Goal: Task Accomplishment & Management: Manage account settings

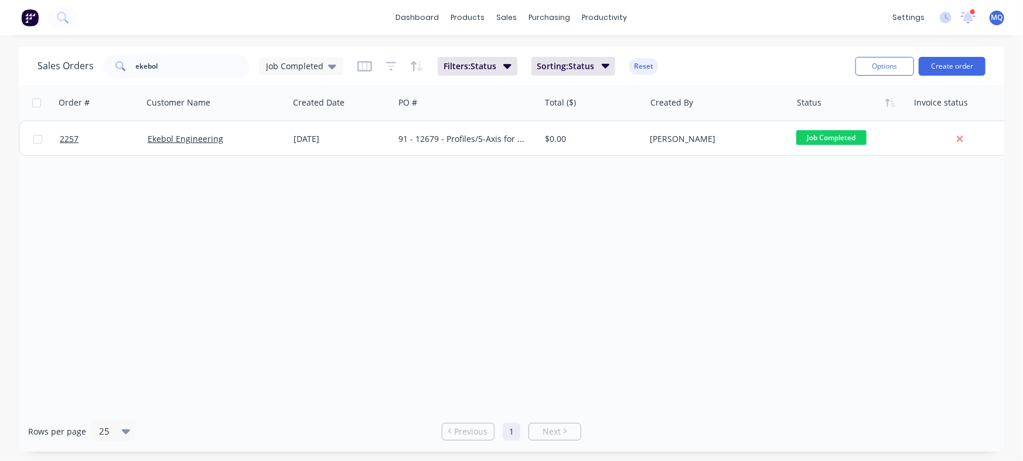
click at [377, 126] on div "[DATE]" at bounding box center [341, 138] width 105 height 35
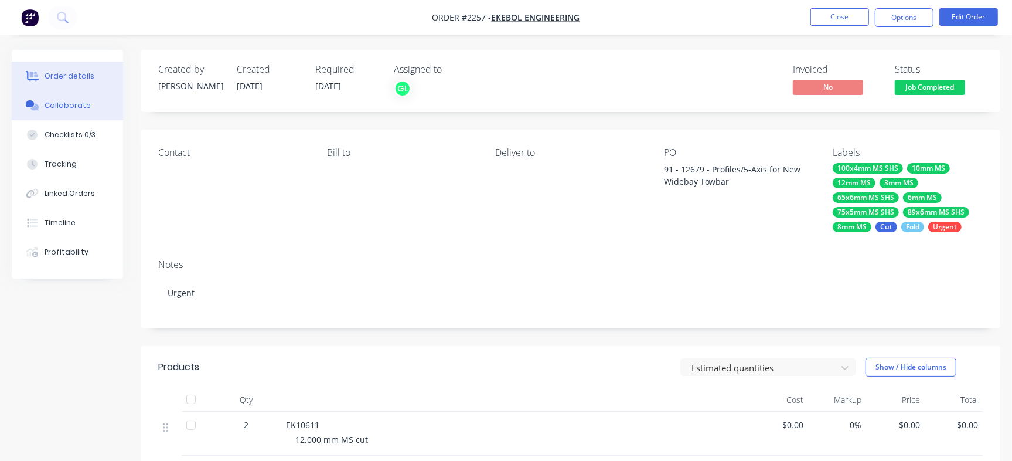
click at [96, 111] on button "Collaborate" at bounding box center [67, 105] width 111 height 29
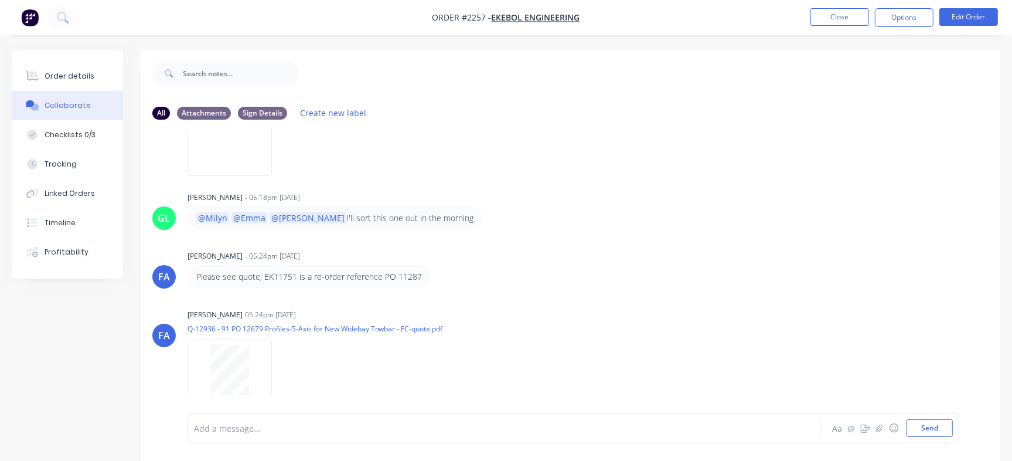
scroll to position [366, 0]
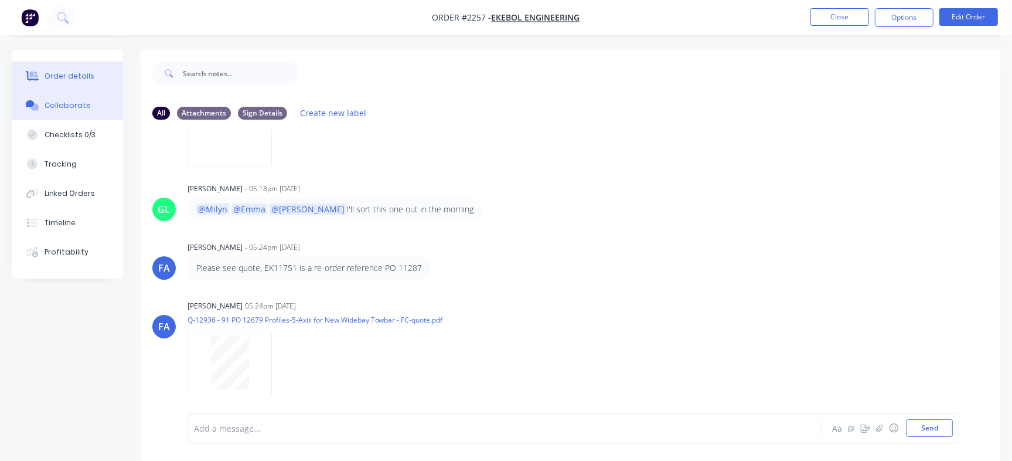
click at [96, 86] on button "Order details" at bounding box center [67, 76] width 111 height 29
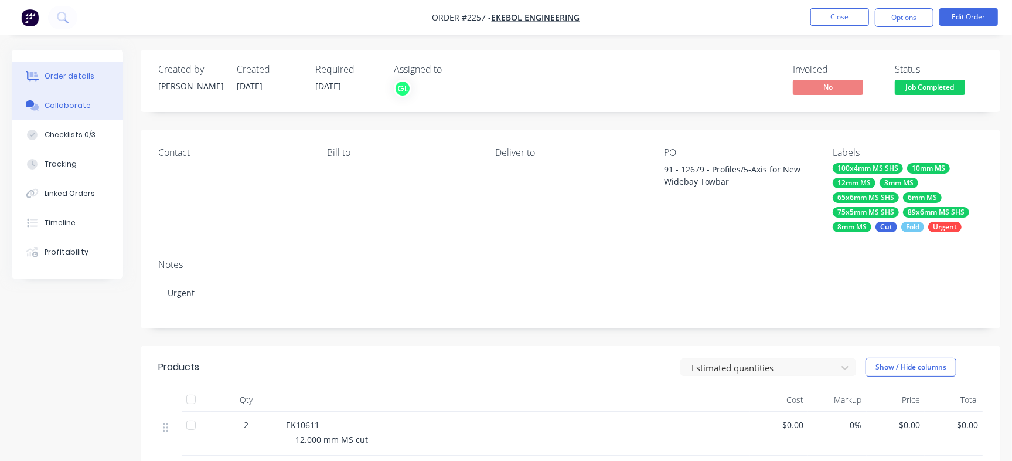
click at [67, 116] on button "Collaborate" at bounding box center [67, 105] width 111 height 29
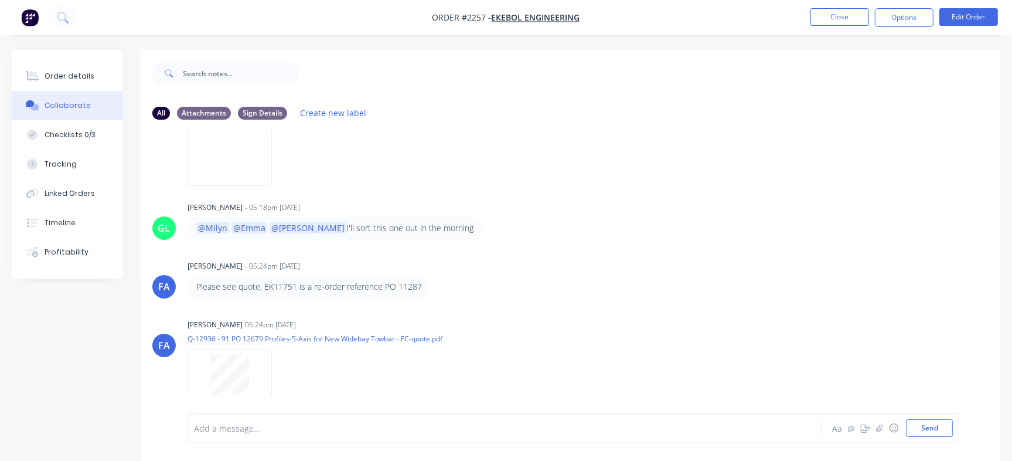
scroll to position [347, 0]
click at [251, 366] on div at bounding box center [230, 382] width 74 height 54
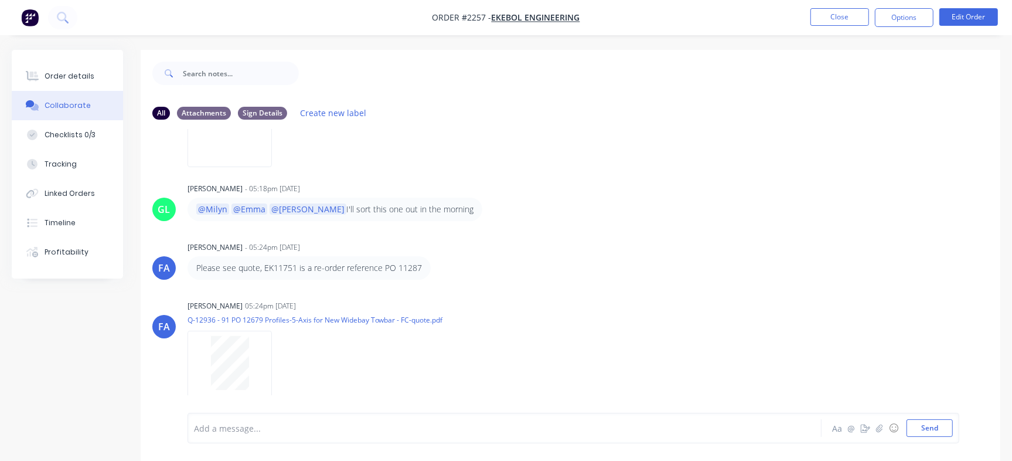
click at [530, 177] on div "FA Francis Adrian Candido - 04:23pm 08/09/25 91 PO 12679 Profiles-5-Axis for Ne…" at bounding box center [571, 271] width 860 height 284
click at [82, 74] on div "Order details" at bounding box center [70, 76] width 50 height 11
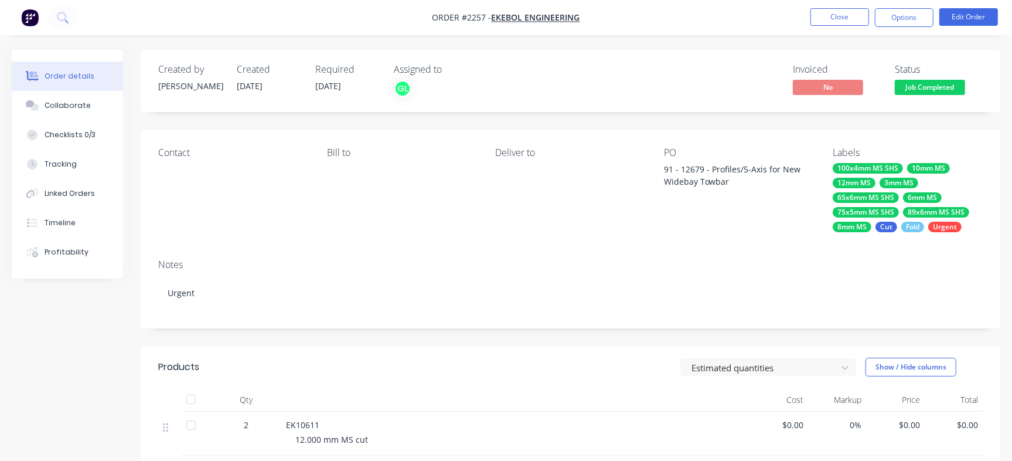
click at [452, 360] on div "Estimated quantities Show / Hide columns" at bounding box center [657, 366] width 649 height 19
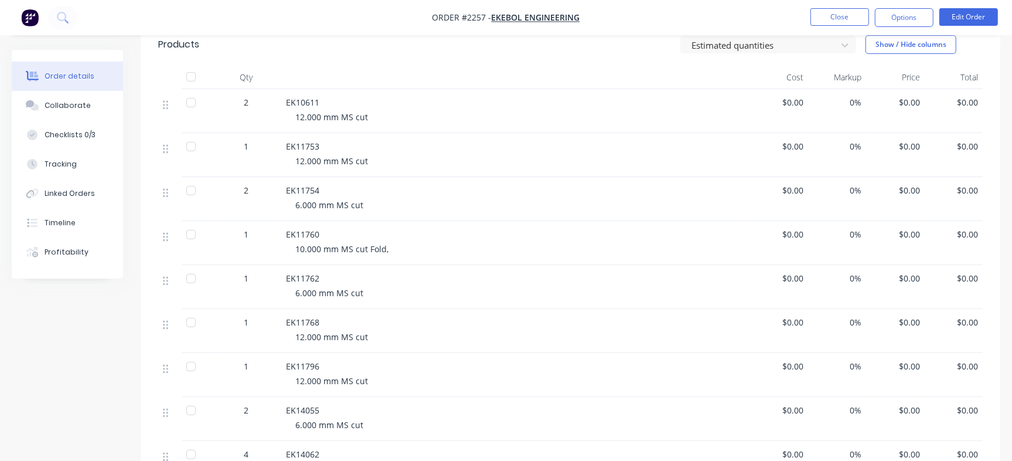
scroll to position [322, 0]
click at [314, 100] on span "EK10611" at bounding box center [302, 102] width 33 height 11
click at [297, 98] on span "EK10611" at bounding box center [302, 102] width 33 height 11
copy span "EK10611"
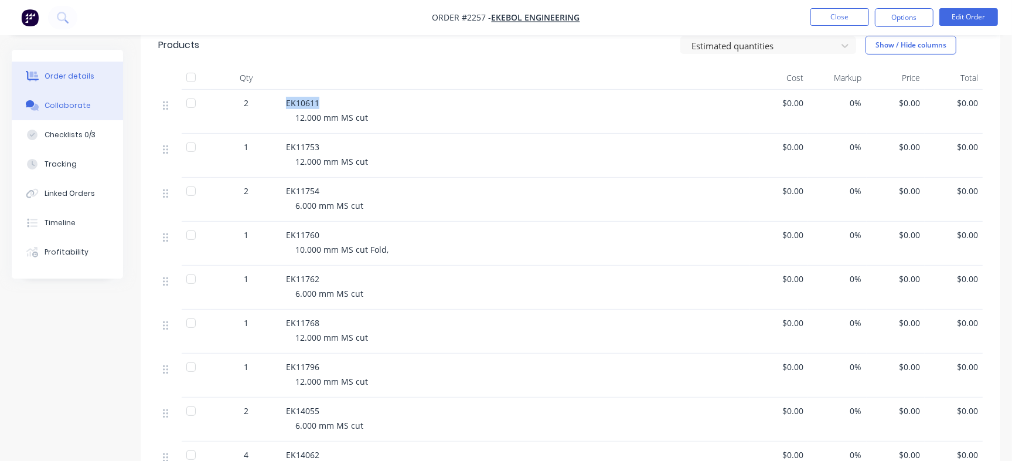
click at [69, 103] on div "Collaborate" at bounding box center [68, 105] width 46 height 11
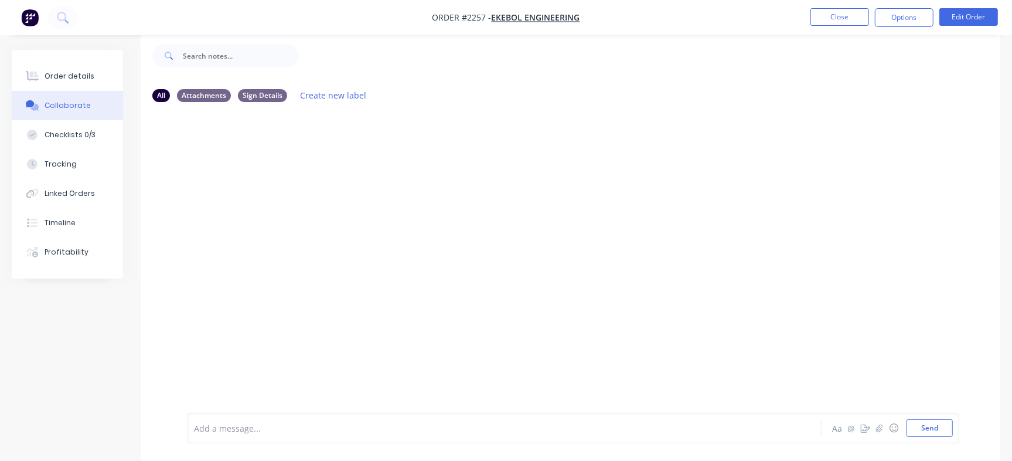
scroll to position [18, 0]
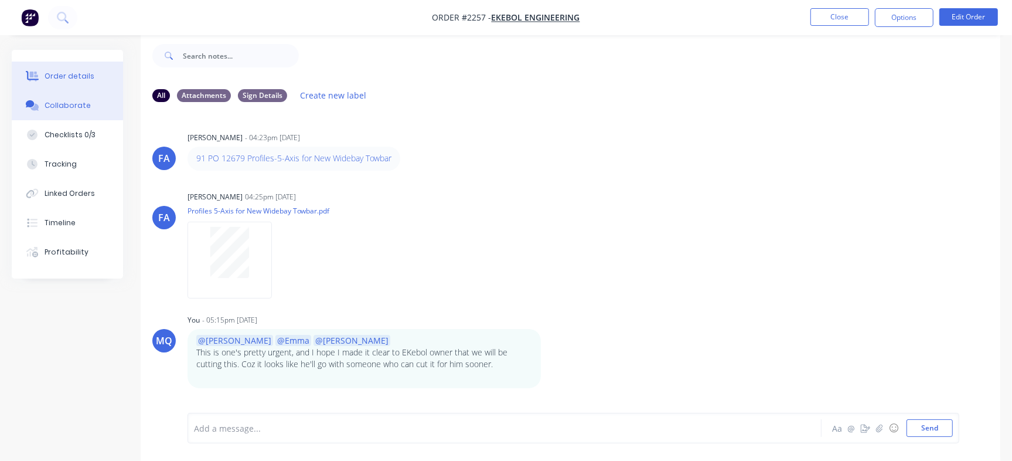
click at [77, 72] on div "Order details" at bounding box center [70, 76] width 50 height 11
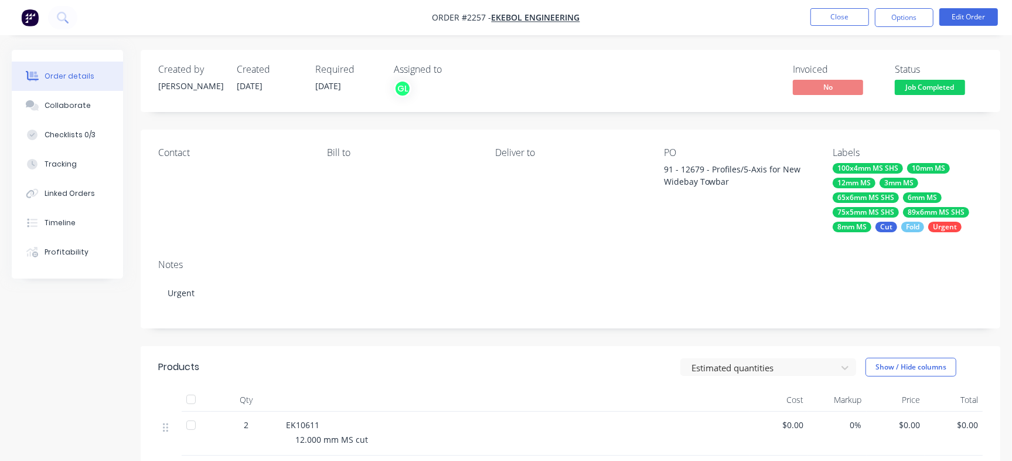
click at [691, 163] on div "91 - 12679 - Profiles/5-Axis for New Widebay Towbar" at bounding box center [737, 175] width 146 height 25
copy div "12679"
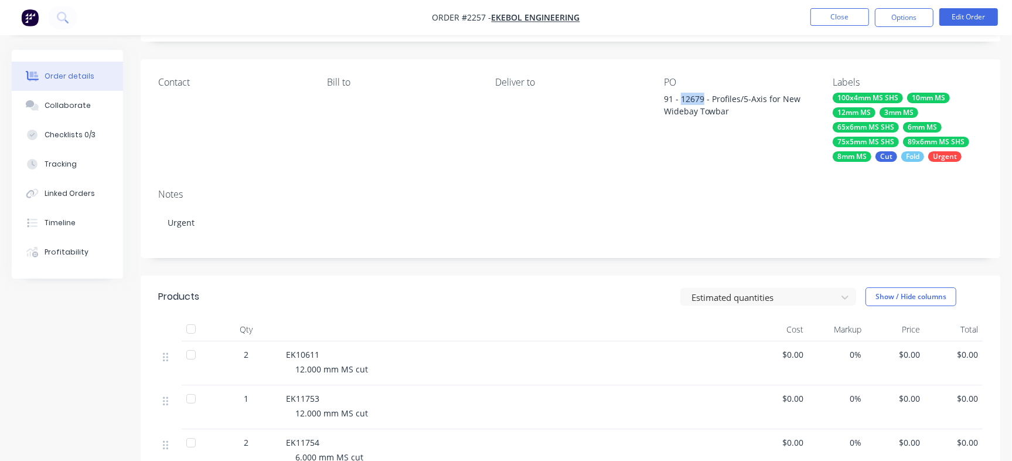
scroll to position [70, 0]
click at [295, 355] on span "EK10611" at bounding box center [302, 354] width 33 height 11
copy span "EK10611"
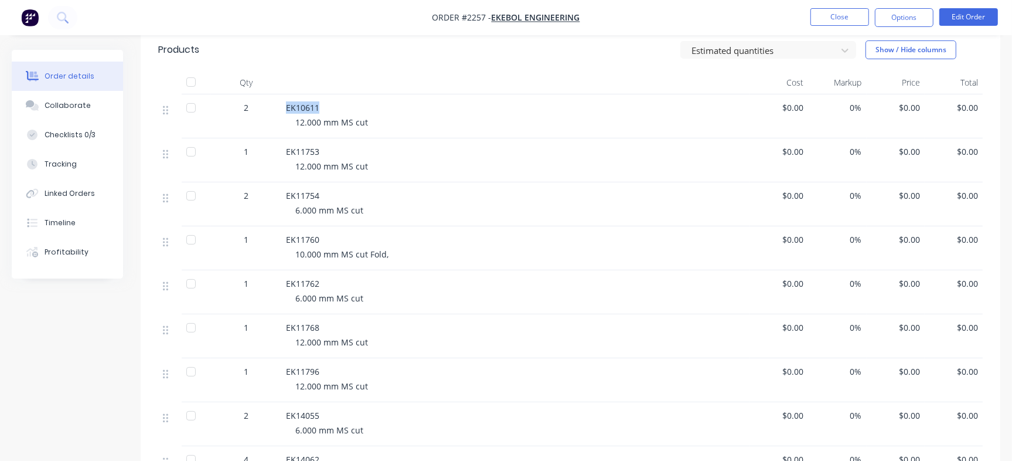
scroll to position [0, 0]
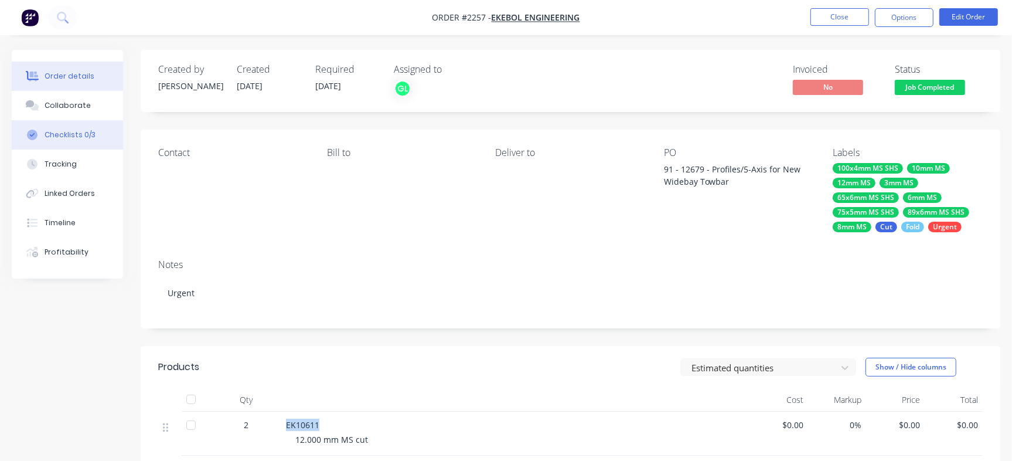
click at [96, 129] on button "Checklists 0/3" at bounding box center [67, 134] width 111 height 29
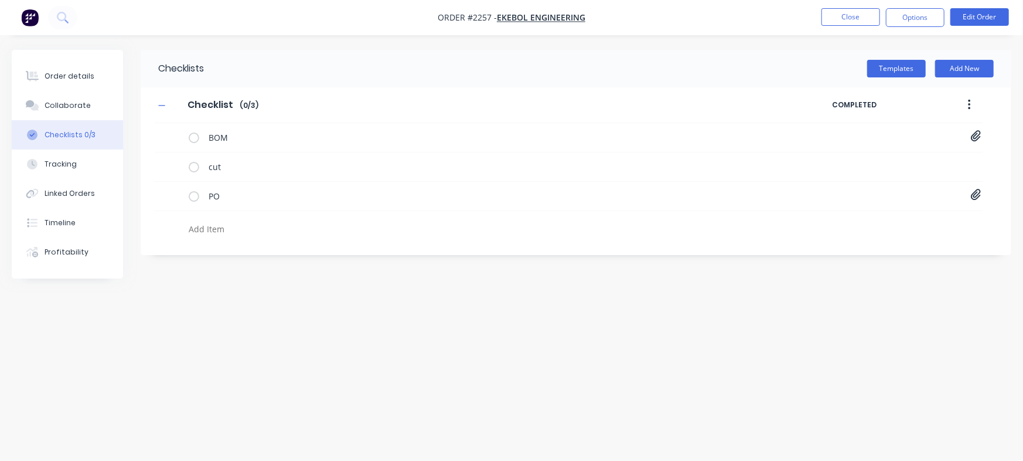
paste textarea "INV-3036"
type textarea "x"
type textarea "INV-3036"
click at [230, 233] on textarea "INV-3036" at bounding box center [450, 228] width 533 height 17
type textarea "x"
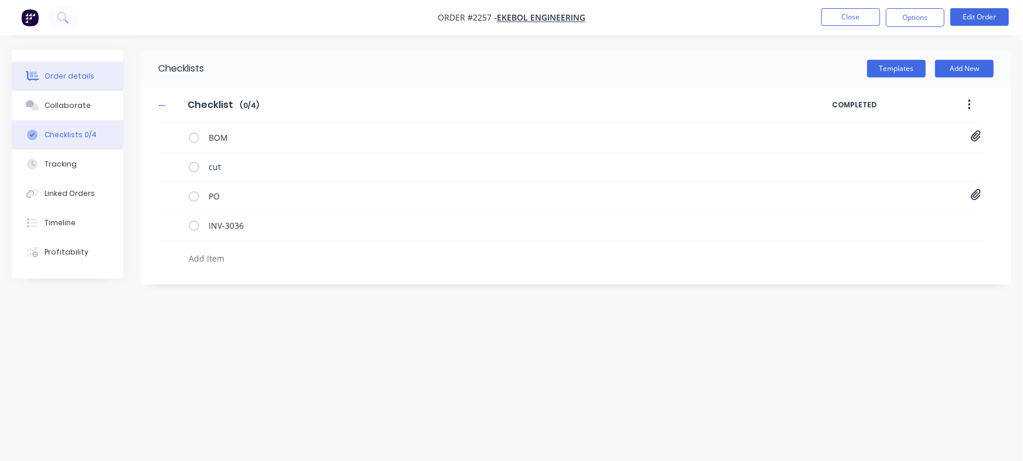
type textarea "x"
click at [94, 63] on button "Order details" at bounding box center [67, 76] width 111 height 29
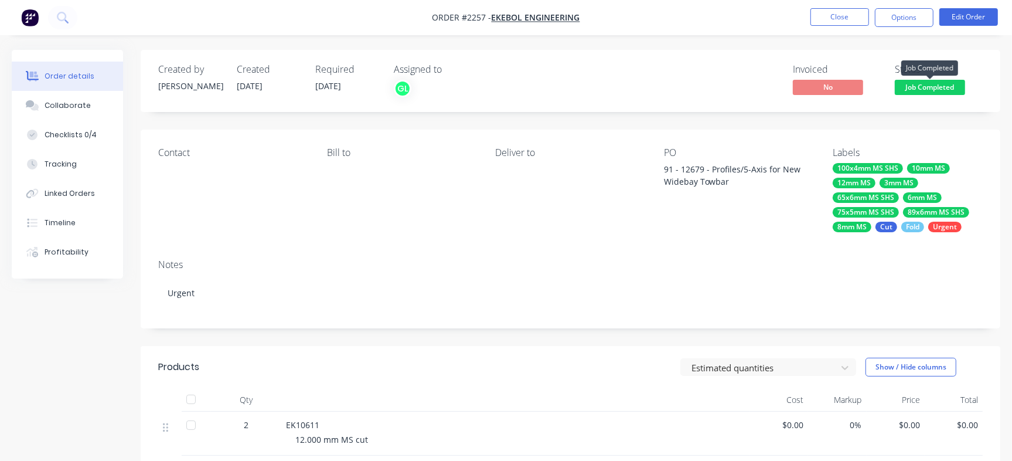
click at [944, 81] on span "Job Completed" at bounding box center [930, 87] width 70 height 15
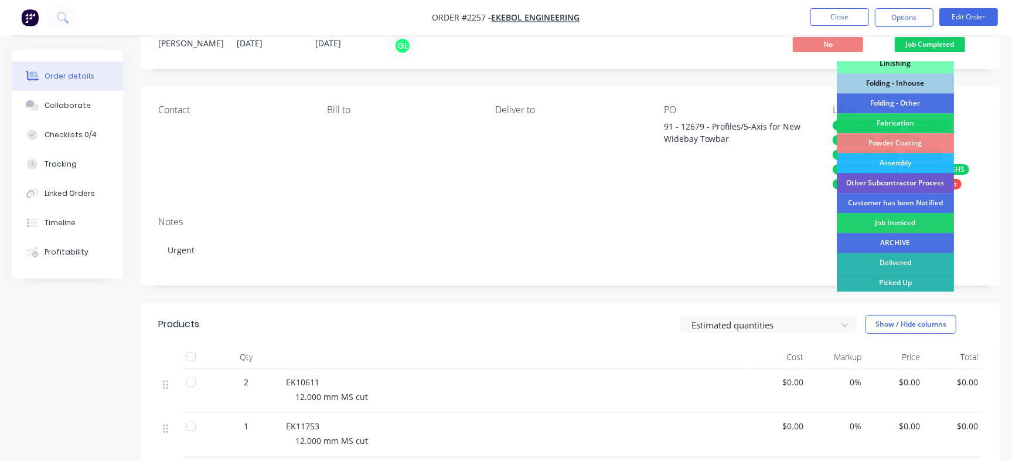
scroll to position [23, 0]
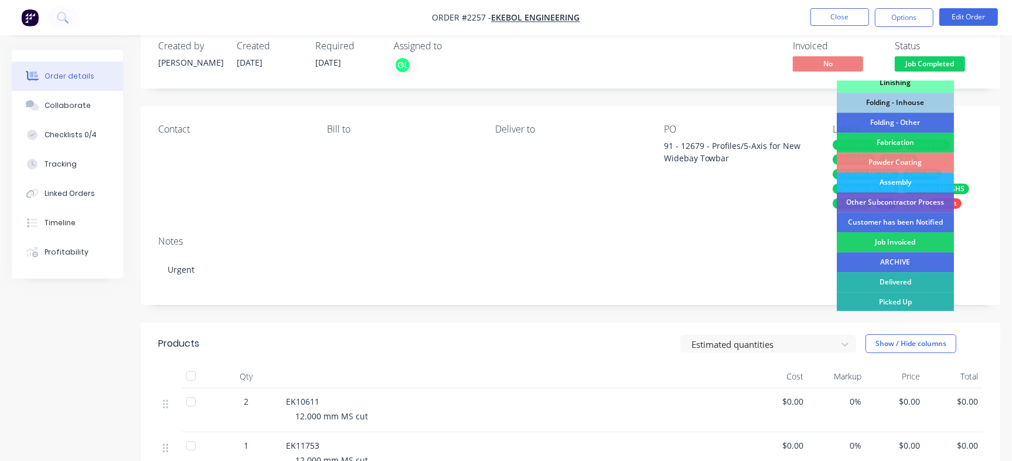
click at [562, 347] on div "Estimated quantities Show / Hide columns" at bounding box center [657, 343] width 649 height 19
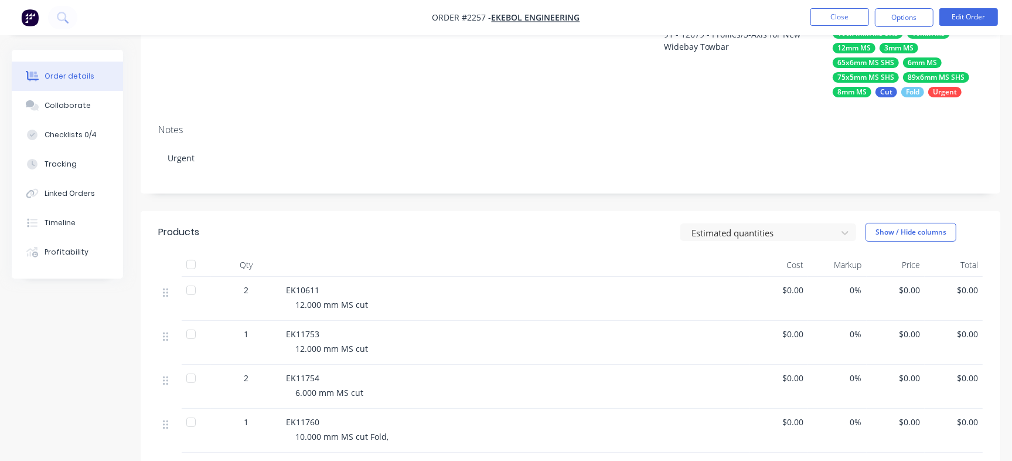
scroll to position [136, 0]
click at [288, 288] on span "EK10611" at bounding box center [302, 288] width 33 height 11
copy span "EK10611"
click at [465, 253] on div at bounding box center [515, 263] width 469 height 23
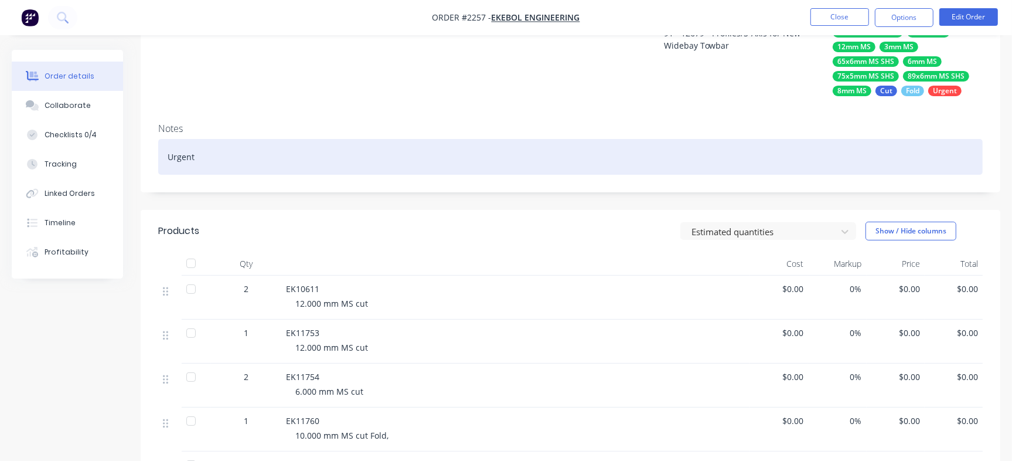
scroll to position [0, 0]
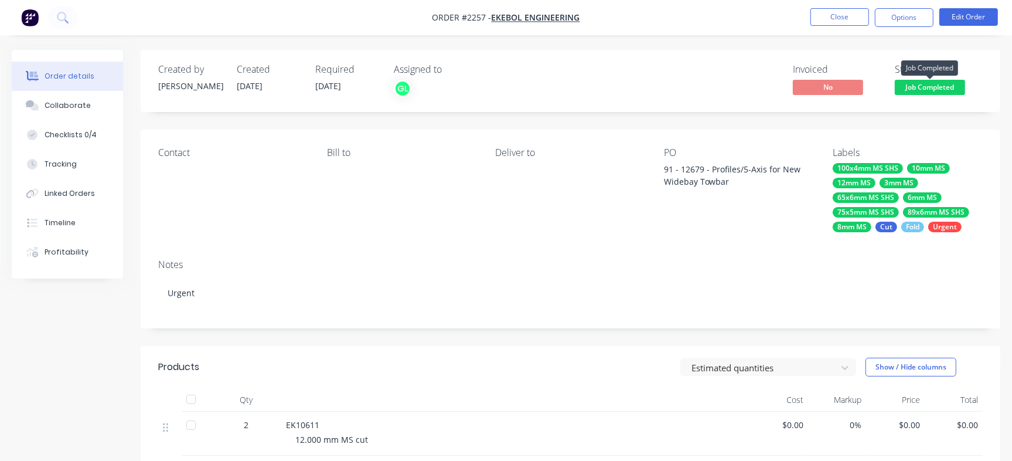
click at [912, 93] on span "Job Completed" at bounding box center [930, 87] width 70 height 15
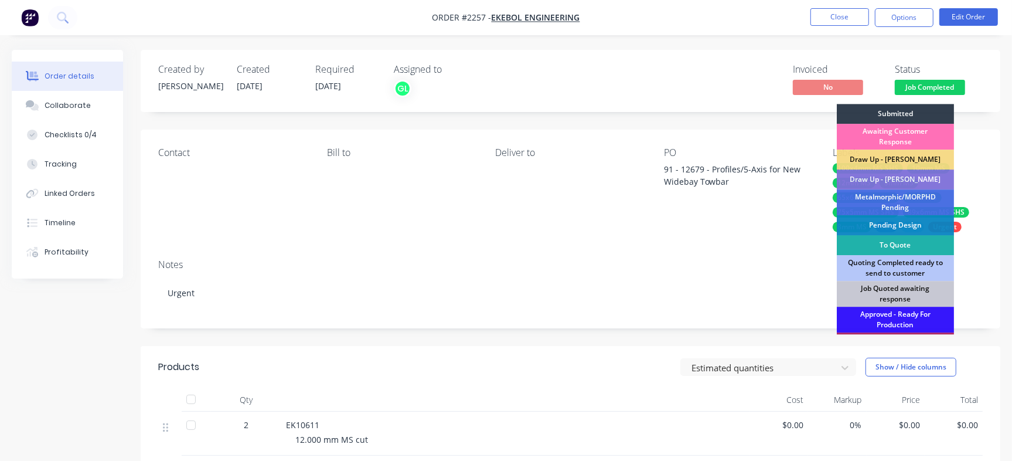
scroll to position [353, 0]
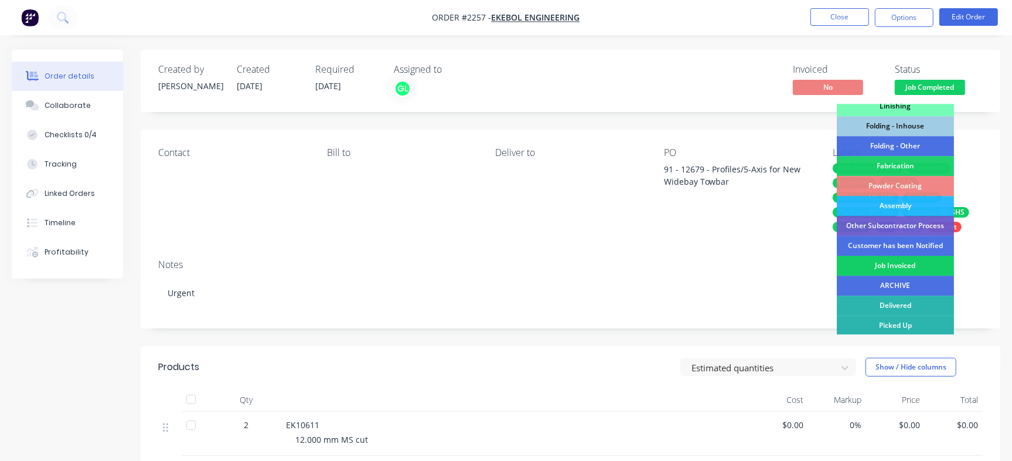
click at [898, 264] on div "Job Invoiced" at bounding box center [895, 265] width 117 height 20
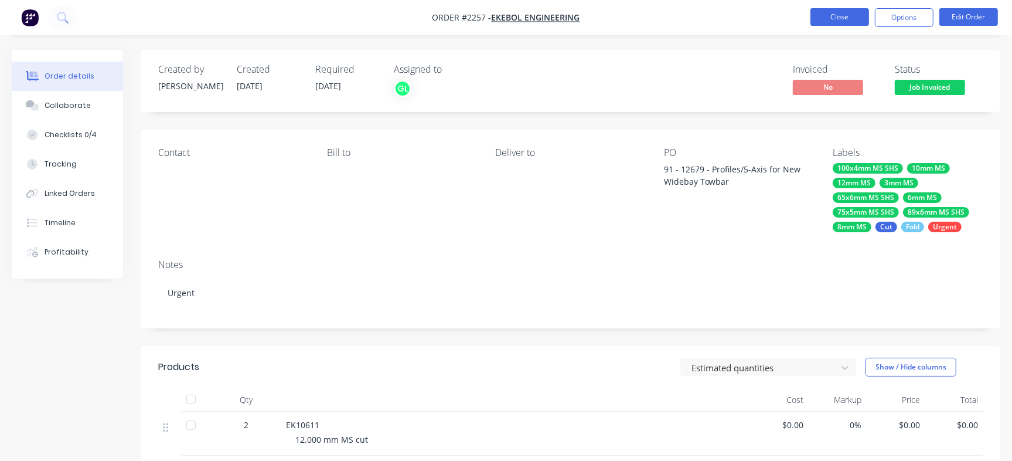
click at [843, 19] on button "Close" at bounding box center [839, 17] width 59 height 18
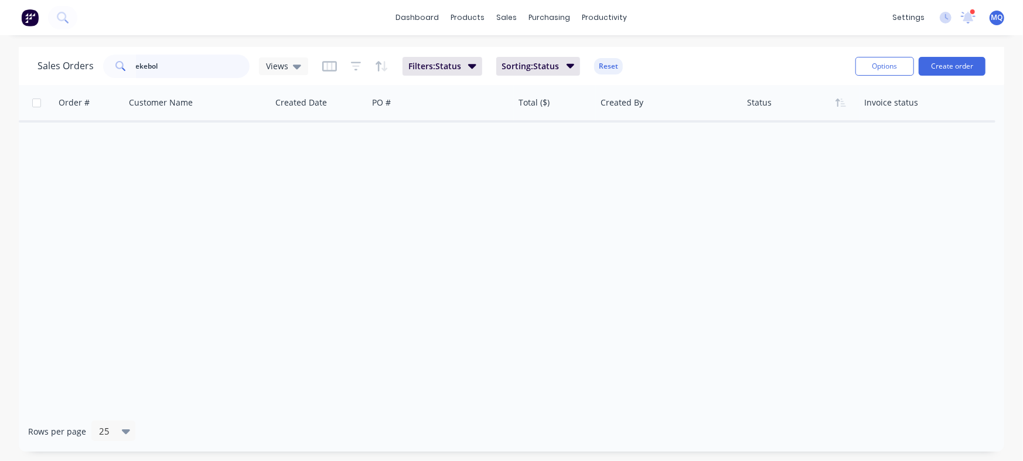
click at [199, 64] on input "ekebol" at bounding box center [193, 65] width 114 height 23
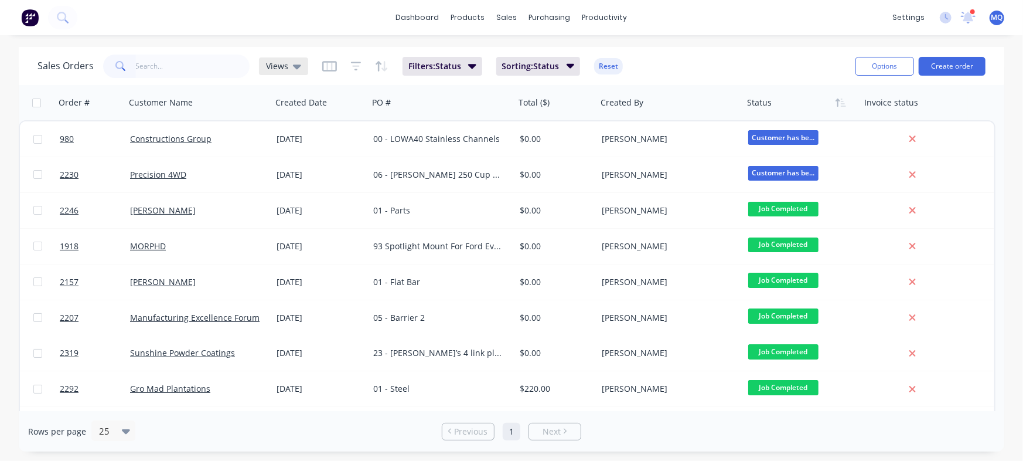
click at [279, 58] on div "Views" at bounding box center [283, 66] width 49 height 18
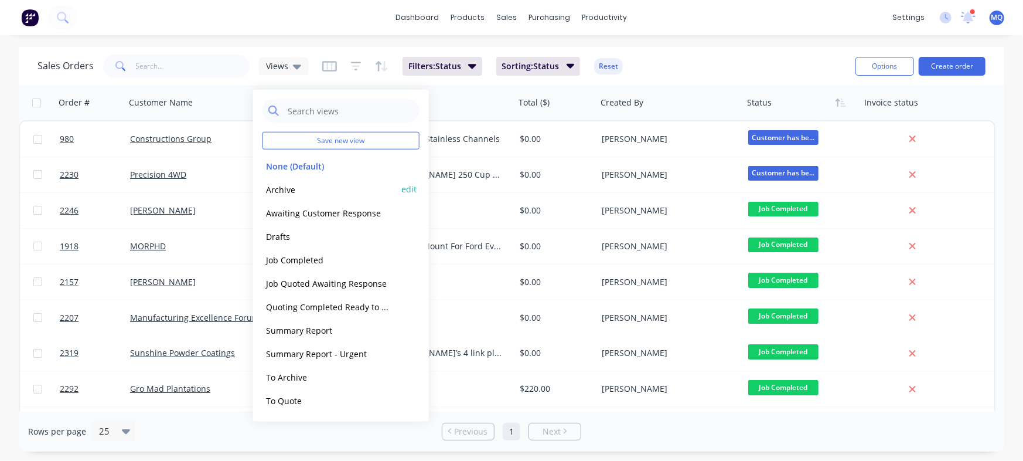
click at [288, 186] on button "Archive" at bounding box center [329, 188] width 134 height 13
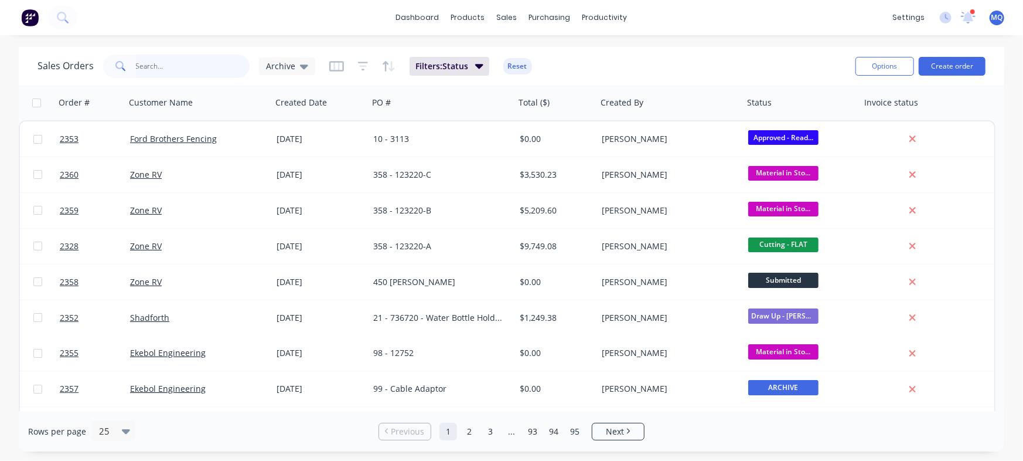
click at [211, 68] on input "text" at bounding box center [193, 65] width 114 height 23
type input "shaun"
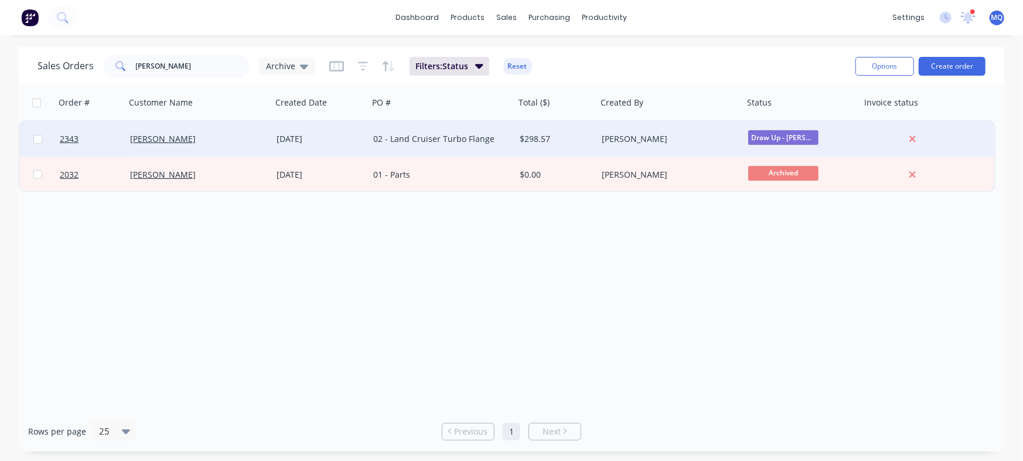
click at [362, 145] on div "[DATE]" at bounding box center [320, 138] width 97 height 35
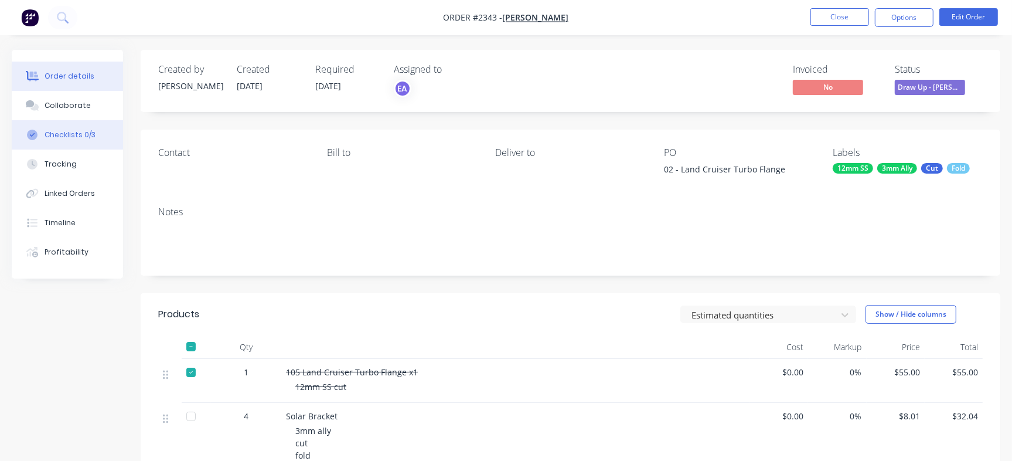
click at [91, 137] on div "Checklists 0/3" at bounding box center [70, 134] width 51 height 11
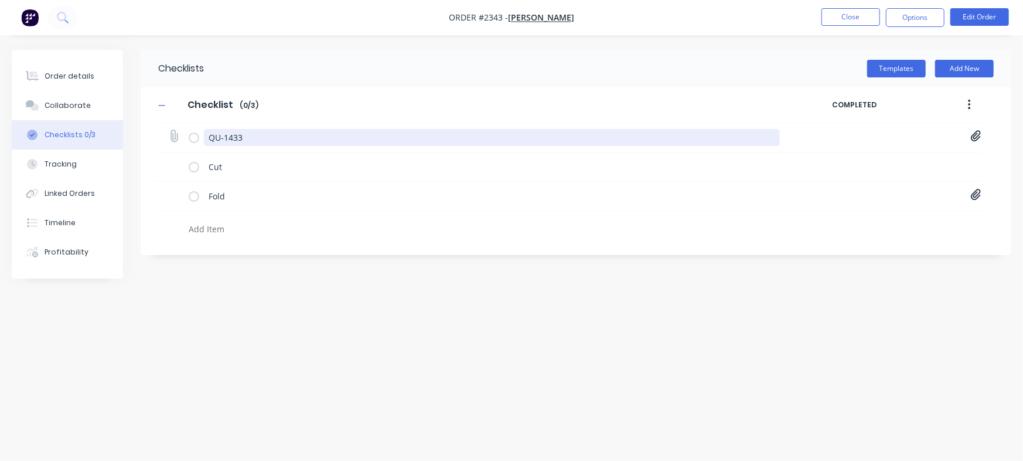
click at [240, 138] on textarea "QU-1433" at bounding box center [492, 137] width 576 height 17
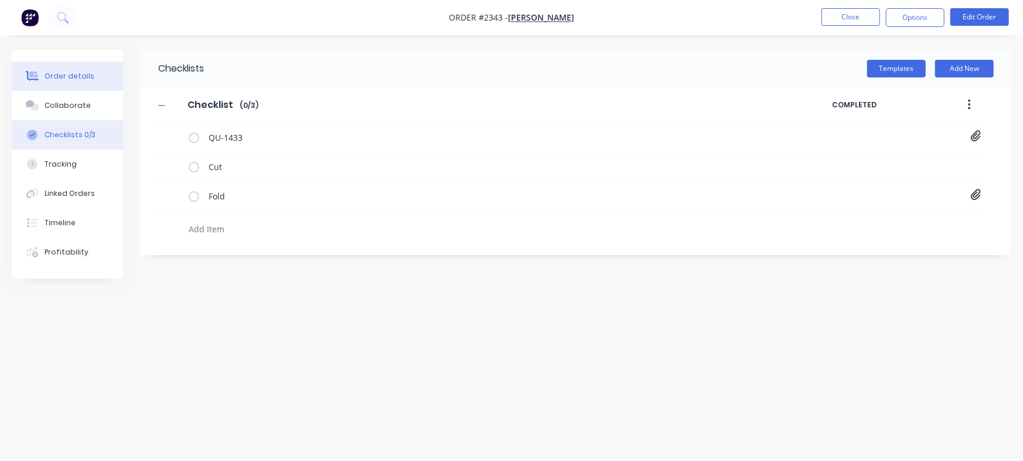
click at [83, 82] on button "Order details" at bounding box center [67, 76] width 111 height 29
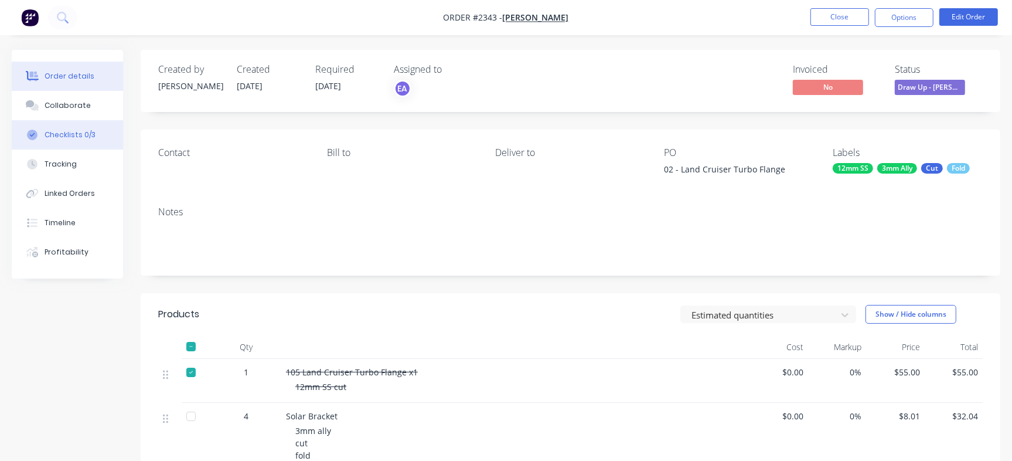
click at [99, 137] on button "Checklists 0/3" at bounding box center [67, 134] width 111 height 29
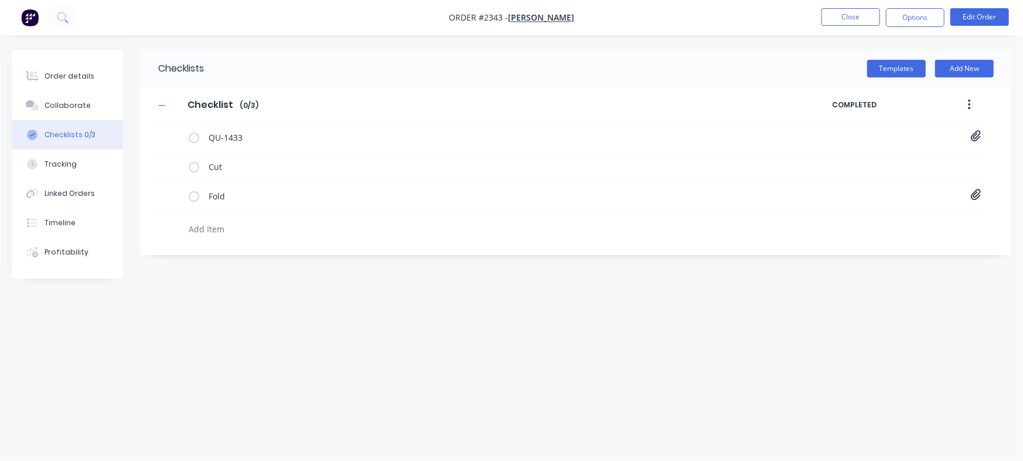
paste textarea "QU-1433"
type textarea "x"
type textarea "QU-1433"
click at [228, 224] on textarea "QU-1433" at bounding box center [450, 228] width 533 height 17
type textarea "x"
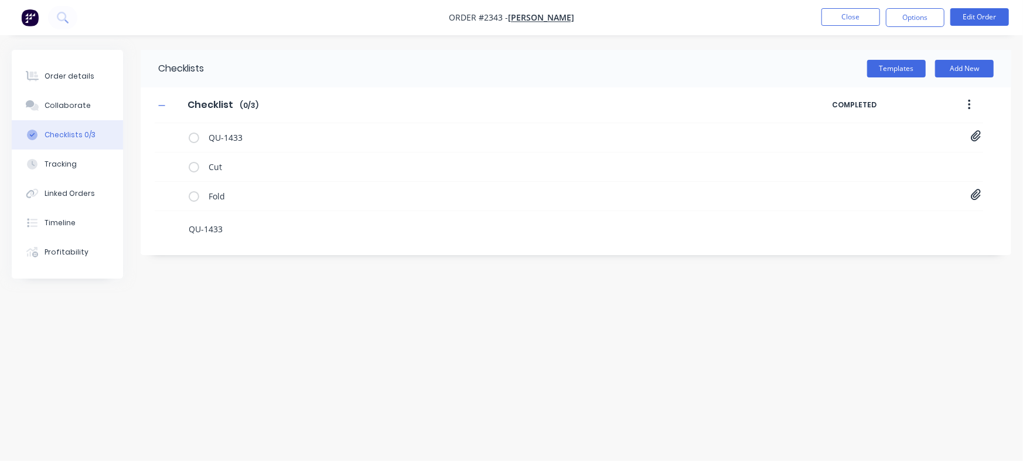
type textarea "QU-143"
type textarea "x"
type textarea "QU-14"
type textarea "x"
type textarea "QU-1"
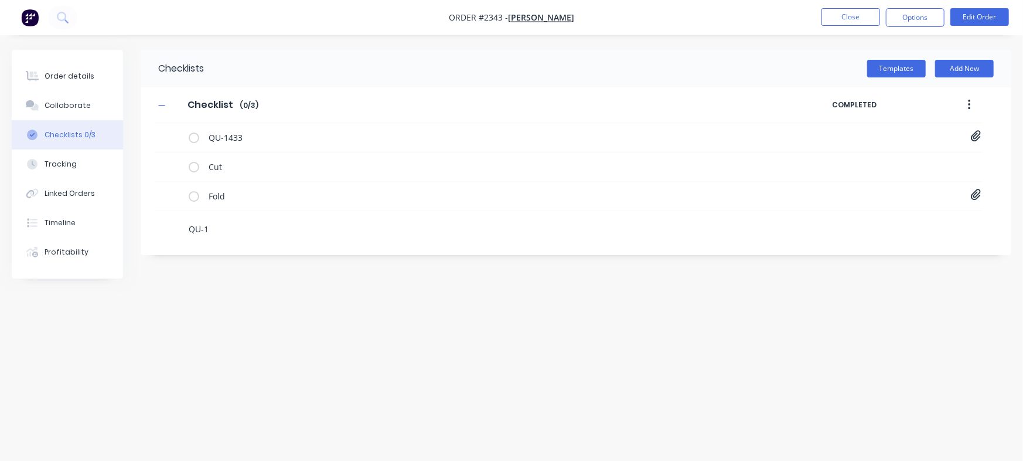
type textarea "x"
type textarea "QU-"
type textarea "x"
type textarea "QU"
type textarea "x"
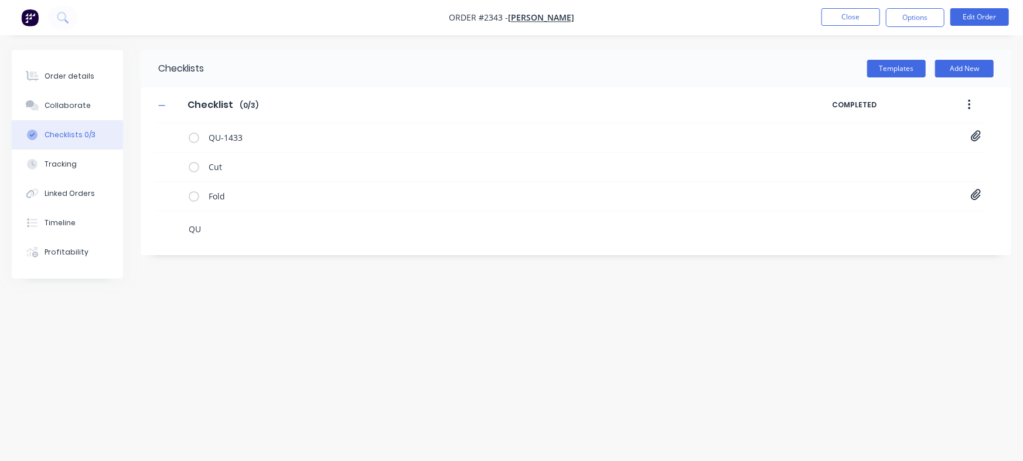
type textarea "Q"
type textarea "x"
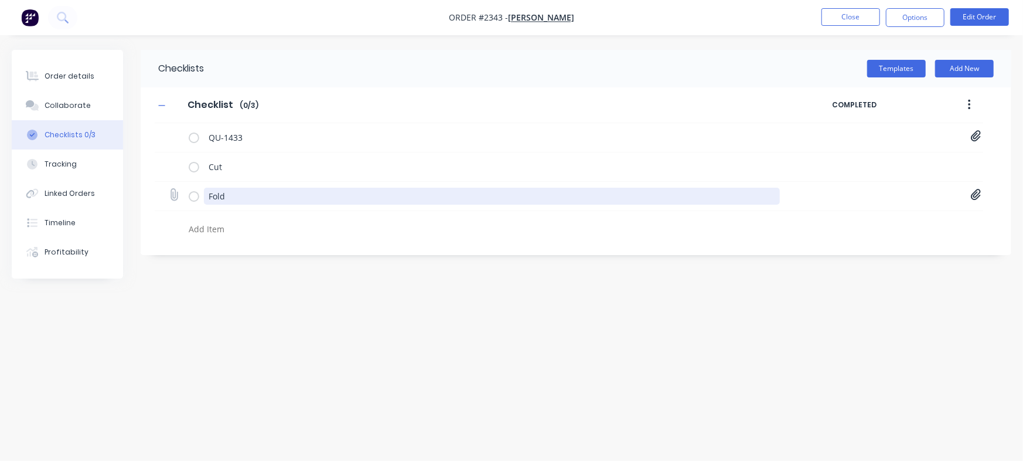
paste textarea "INV-3037"
type textarea "x"
type textarea "INV-3037"
type textarea "x"
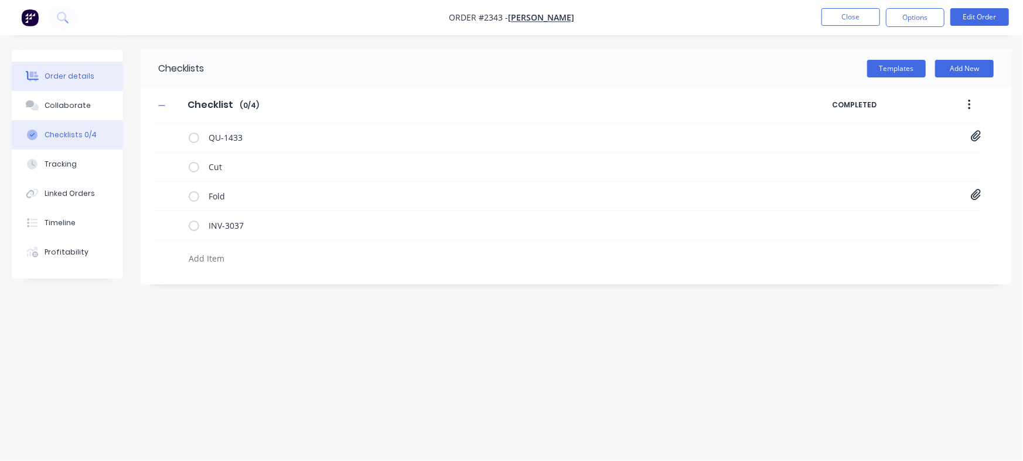
type textarea "x"
click at [77, 80] on div "Order details" at bounding box center [70, 76] width 50 height 11
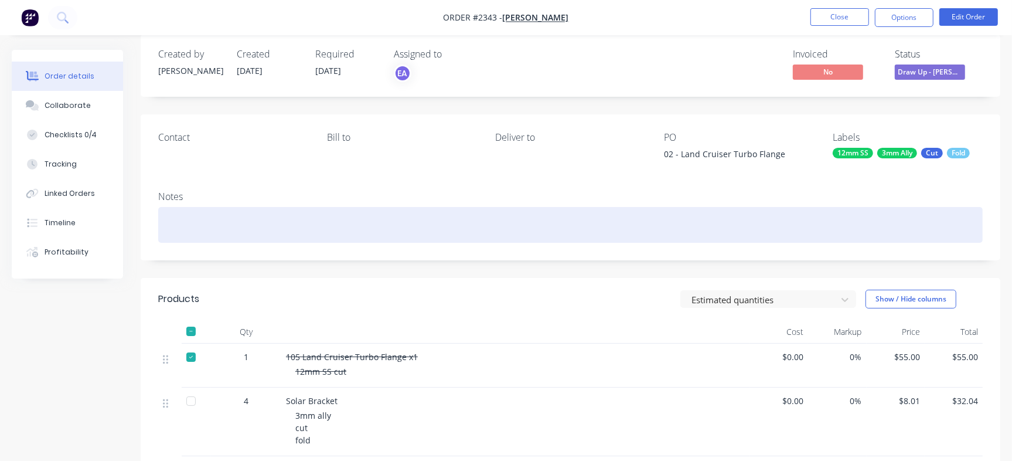
scroll to position [13, 0]
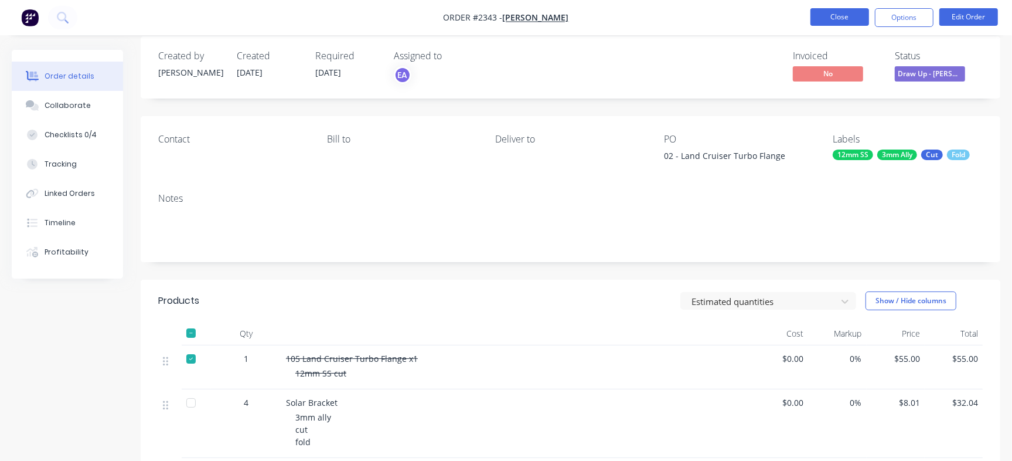
click at [844, 22] on button "Close" at bounding box center [839, 17] width 59 height 18
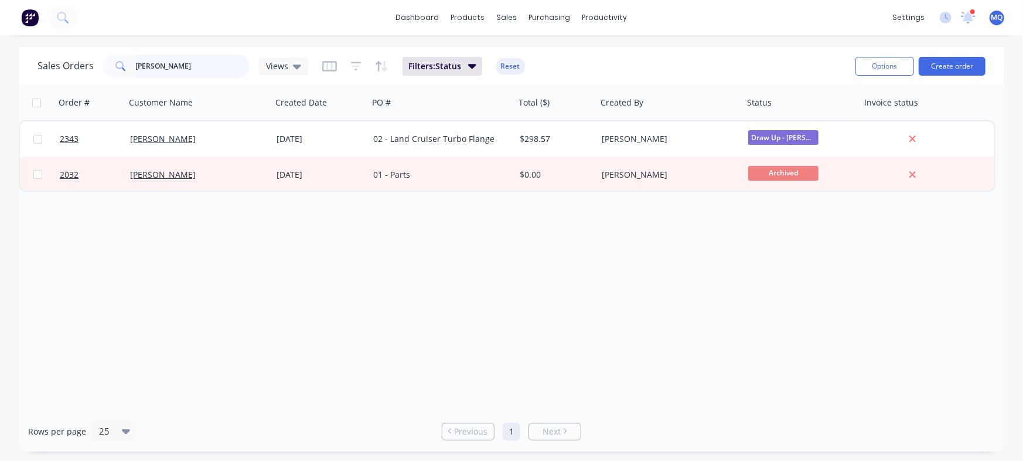
click at [193, 64] on input "shaun" at bounding box center [193, 65] width 114 height 23
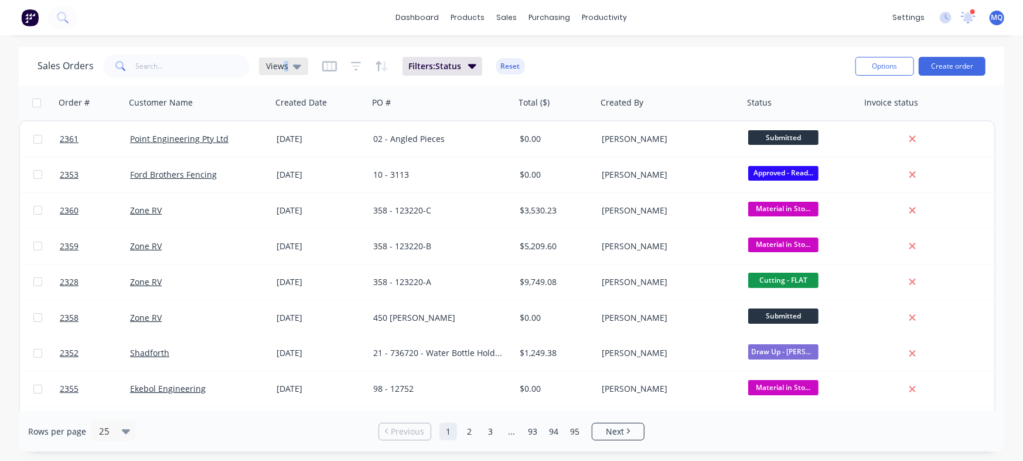
drag, startPoint x: 287, startPoint y: 56, endPoint x: 282, endPoint y: 62, distance: 7.2
click at [282, 62] on div "Sales Orders Views" at bounding box center [172, 65] width 271 height 23
click at [282, 62] on span "Views" at bounding box center [277, 66] width 22 height 12
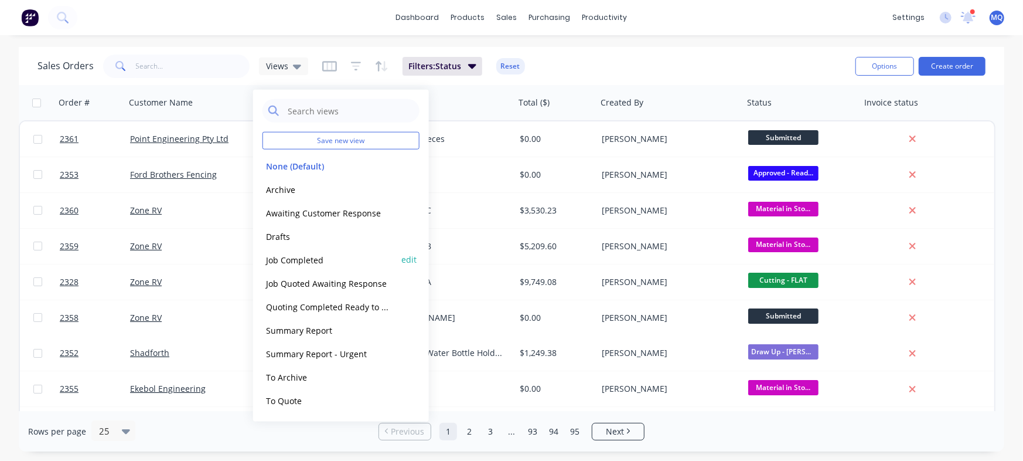
click at [304, 261] on button "Job Completed" at bounding box center [329, 259] width 134 height 13
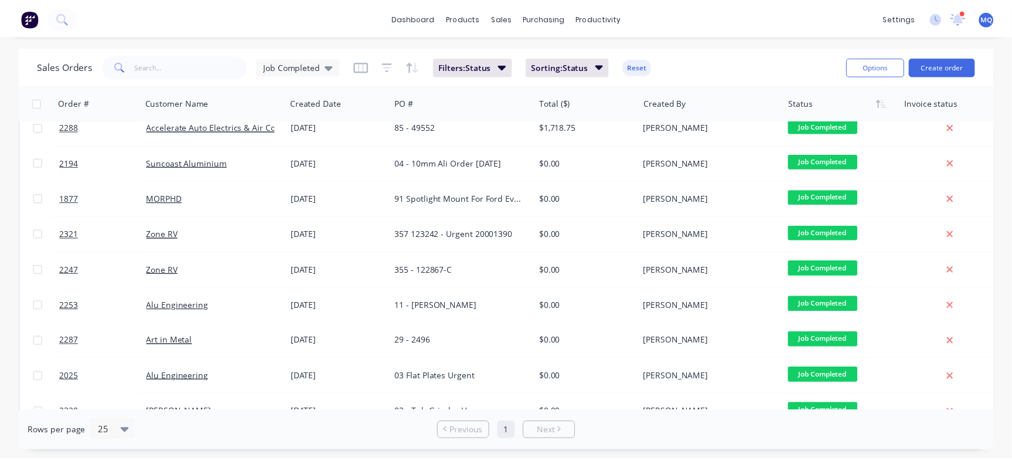
scroll to position [607, 0]
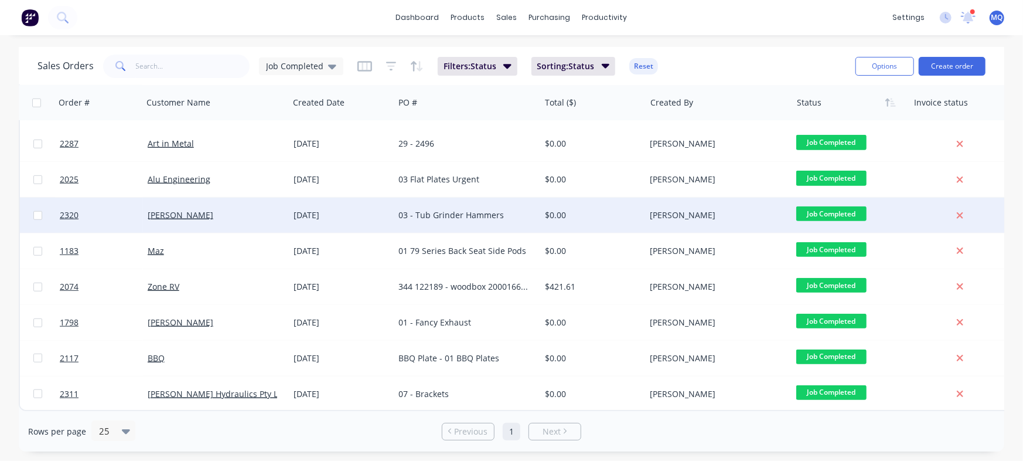
click at [463, 211] on div "03 - Tub Grinder Hammers" at bounding box center [463, 215] width 130 height 12
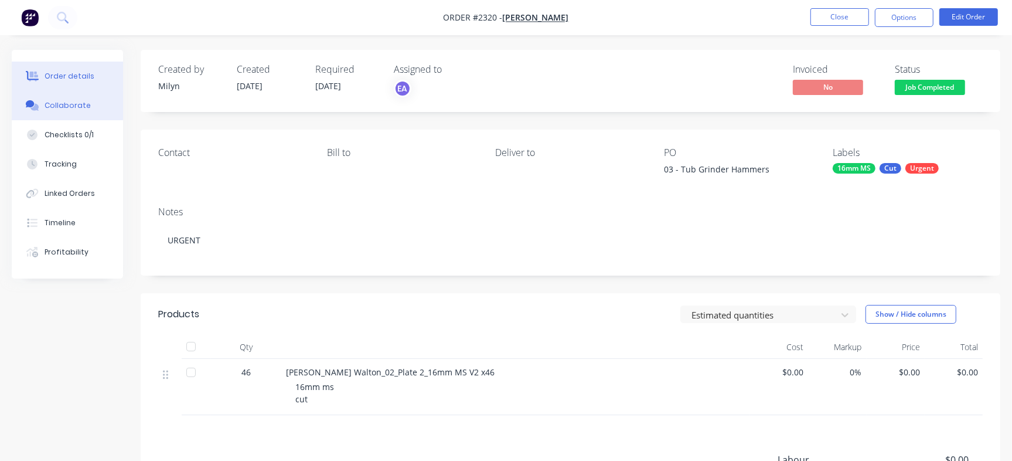
click at [94, 103] on button "Collaborate" at bounding box center [67, 105] width 111 height 29
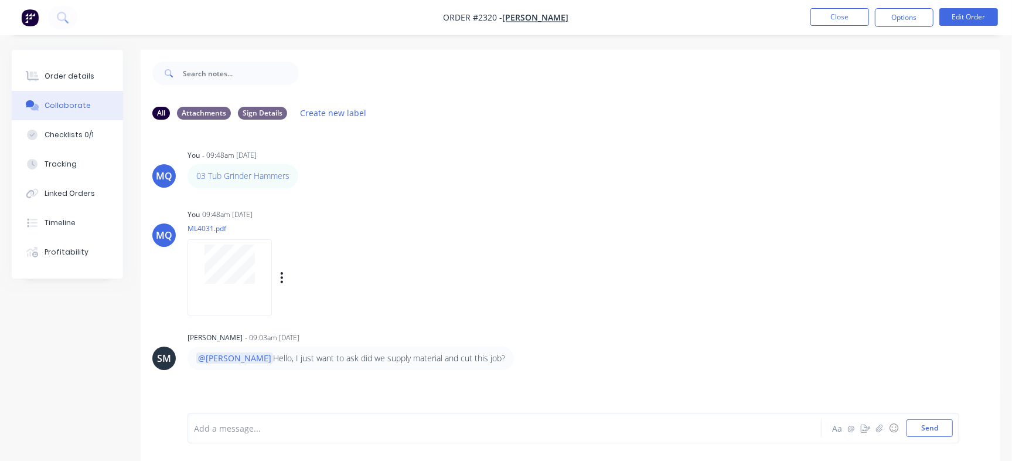
scroll to position [18, 0]
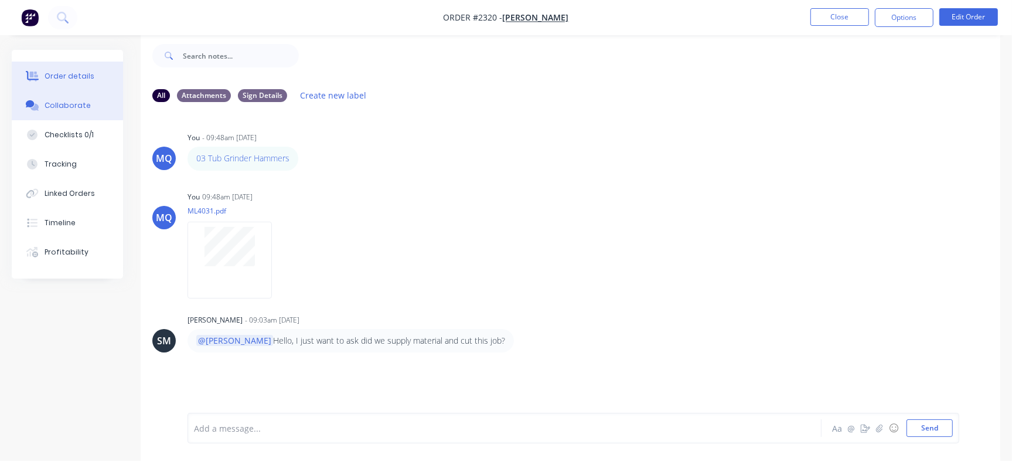
click at [70, 71] on div "Order details" at bounding box center [70, 76] width 50 height 11
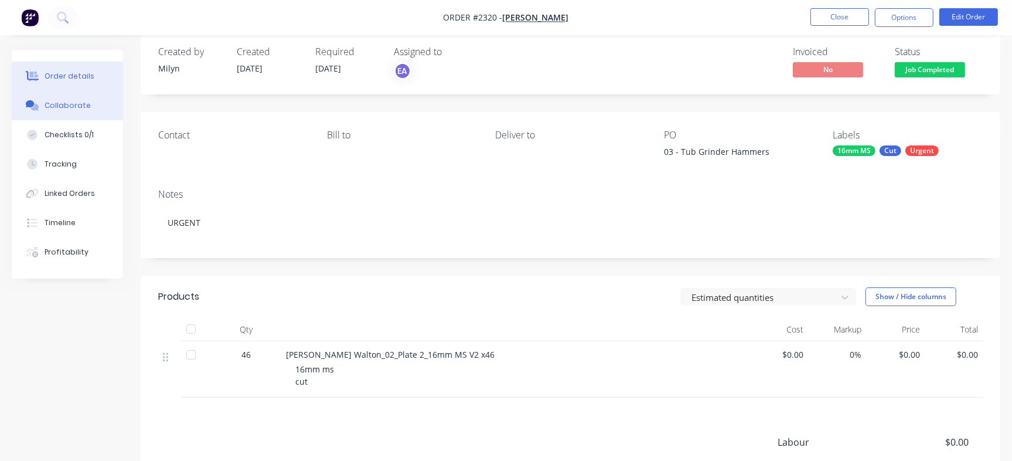
click at [80, 112] on button "Collaborate" at bounding box center [67, 105] width 111 height 29
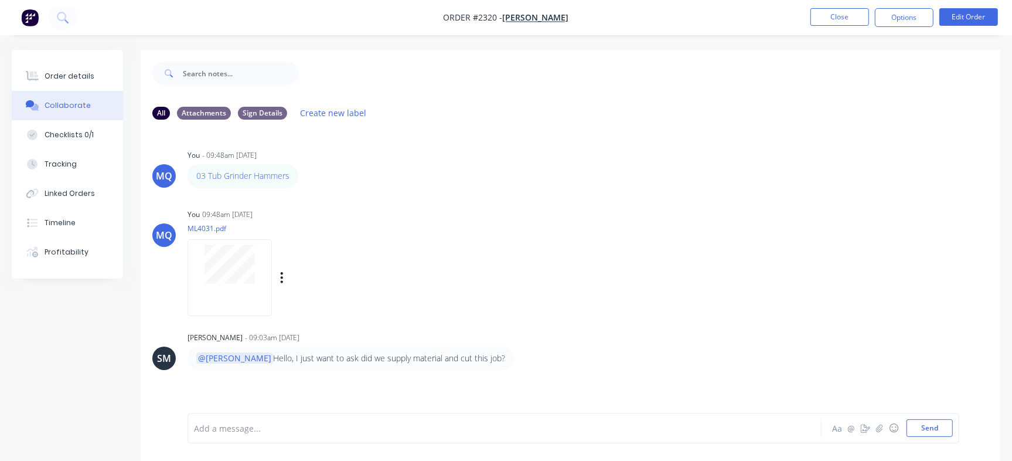
click at [243, 290] on div at bounding box center [229, 277] width 84 height 77
click at [73, 67] on button "Order details" at bounding box center [67, 76] width 111 height 29
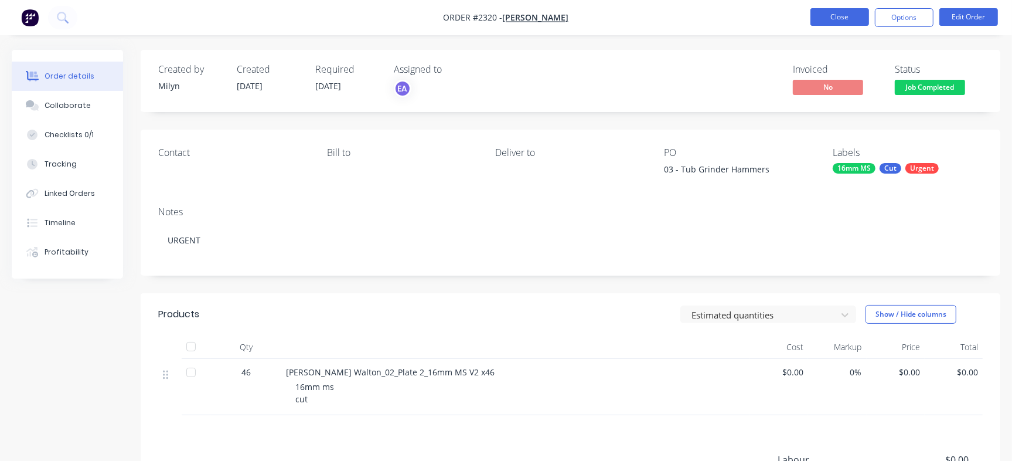
click at [857, 13] on button "Close" at bounding box center [839, 17] width 59 height 18
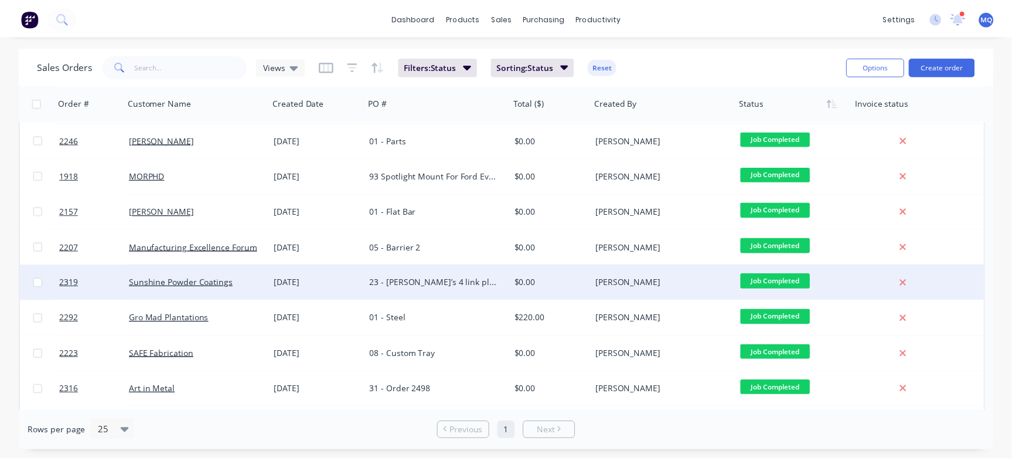
scroll to position [70, 0]
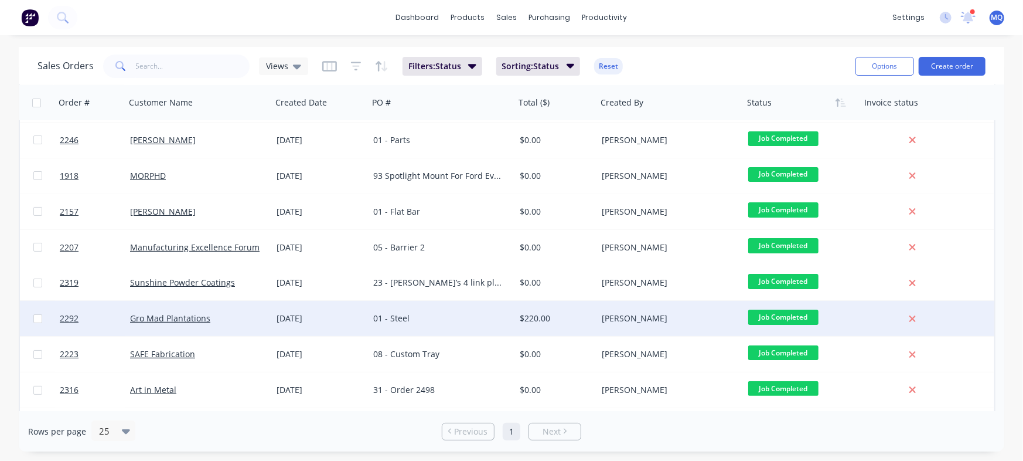
click at [464, 324] on div "01 - Steel" at bounding box center [442, 318] width 146 height 35
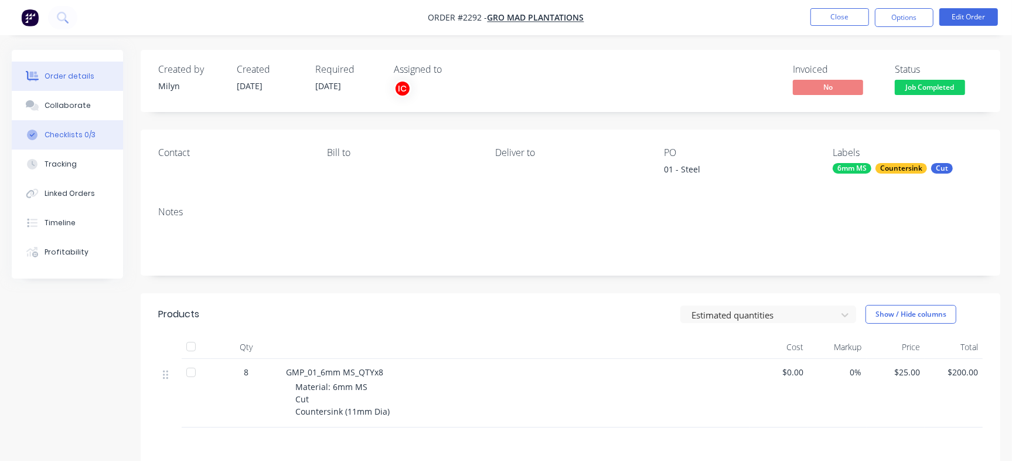
click at [88, 144] on button "Checklists 0/3" at bounding box center [67, 134] width 111 height 29
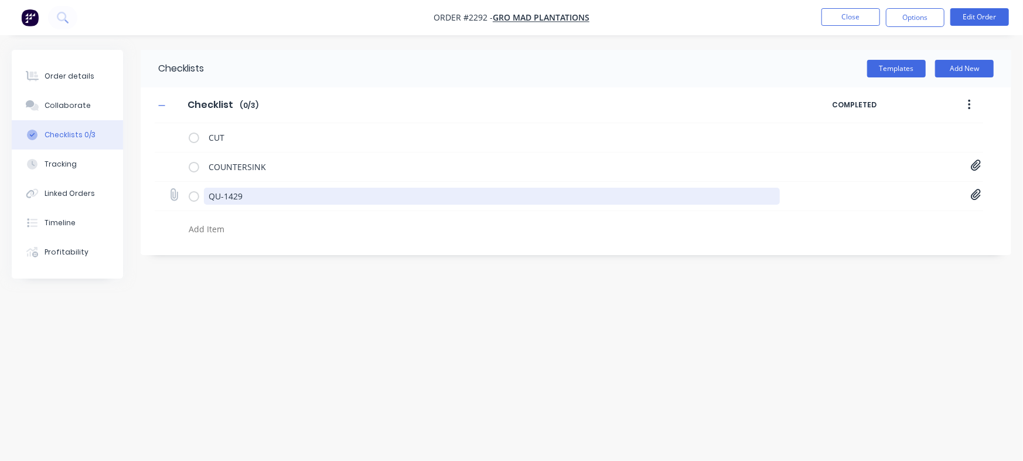
click at [248, 192] on textarea "QU-1429" at bounding box center [492, 195] width 576 height 17
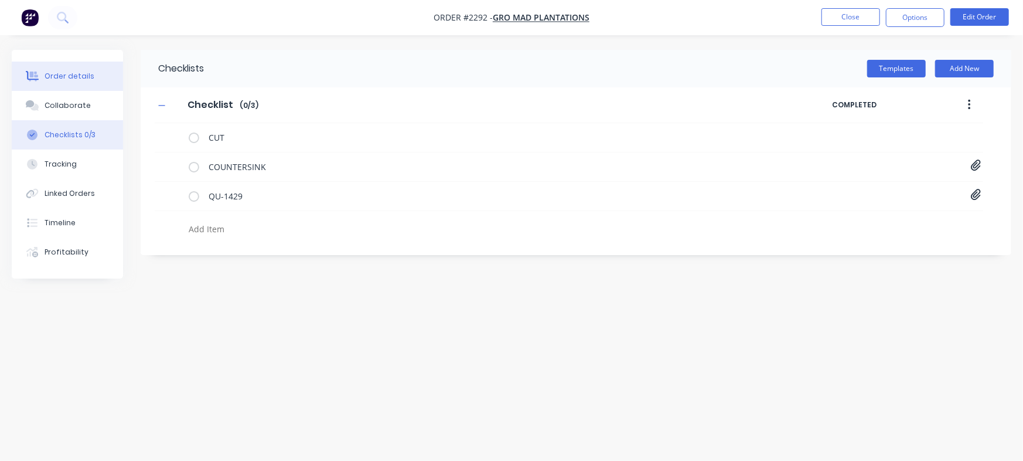
click at [94, 70] on button "Order details" at bounding box center [67, 76] width 111 height 29
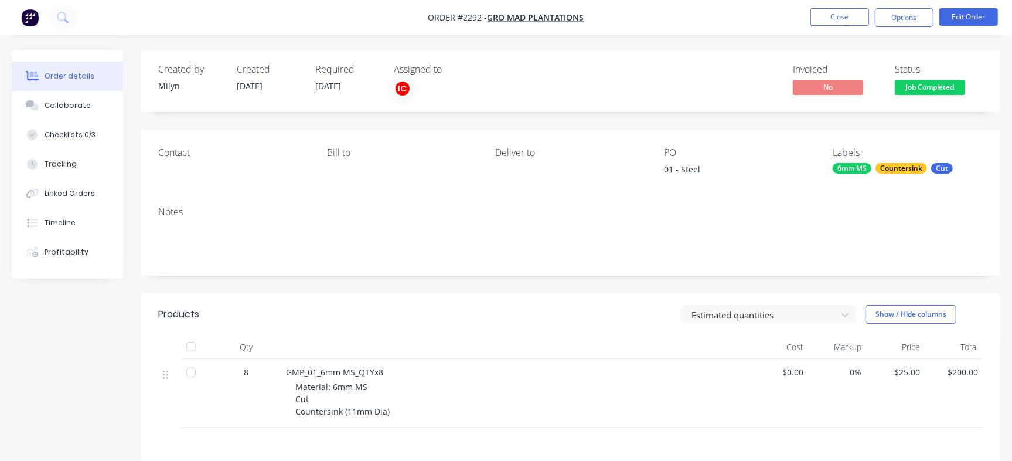
click at [664, 168] on div "01 - Steel" at bounding box center [737, 171] width 146 height 16
click at [45, 138] on div "Checklists 0/3" at bounding box center [70, 134] width 51 height 11
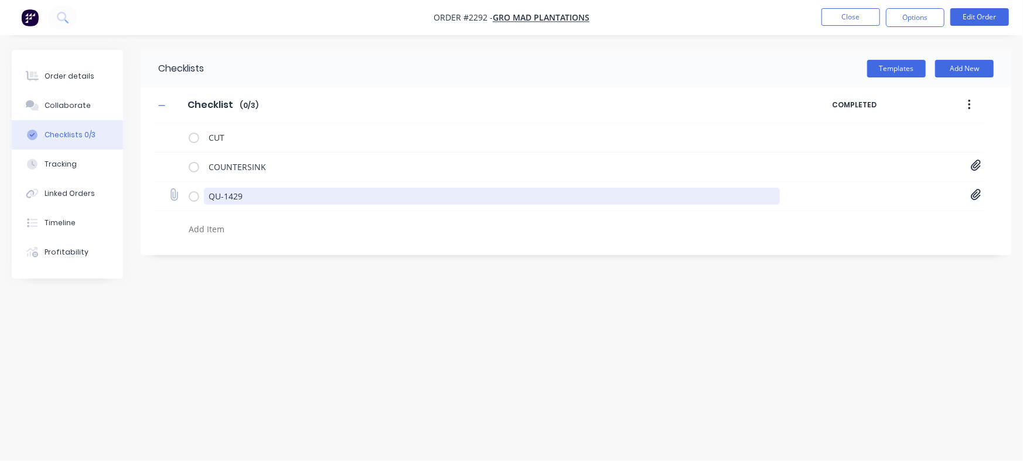
drag, startPoint x: 257, startPoint y: 203, endPoint x: 193, endPoint y: 182, distance: 68.0
click at [193, 182] on div "QU-1429 Quote QU1429.pdf" at bounding box center [569, 196] width 828 height 29
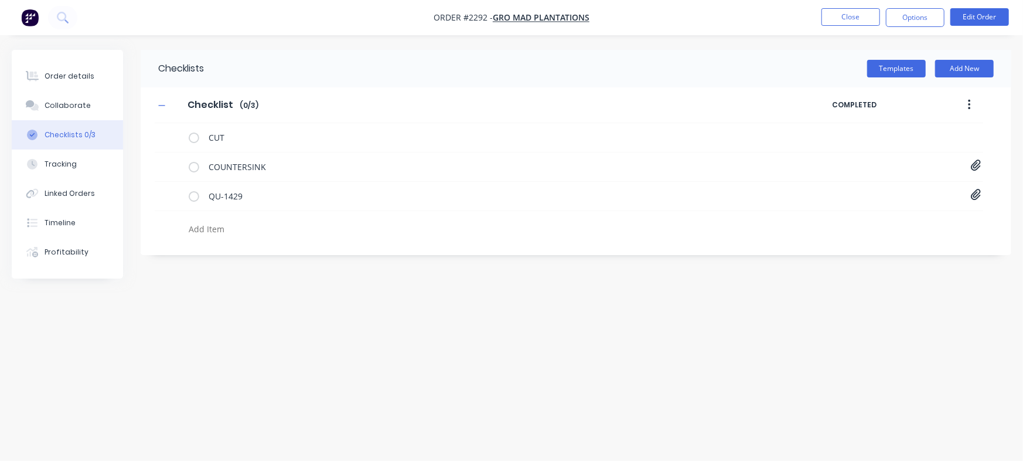
click at [100, 59] on div "Order details Collaborate Checklists 0/3 Tracking Linked Orders Timeline Profit…" at bounding box center [67, 164] width 111 height 229
click at [85, 66] on button "Order details" at bounding box center [67, 76] width 111 height 29
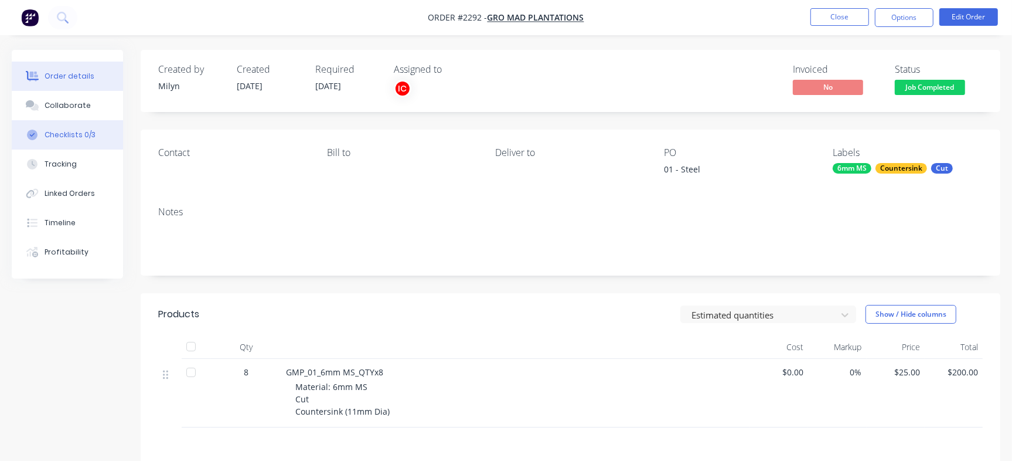
click at [97, 125] on button "Checklists 0/3" at bounding box center [67, 134] width 111 height 29
type textarea "x"
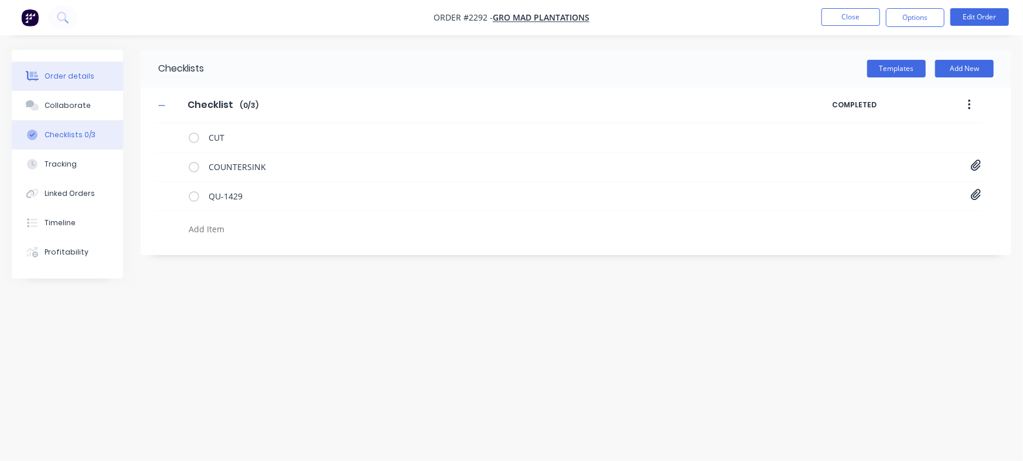
click at [81, 80] on div "Order details" at bounding box center [70, 76] width 50 height 11
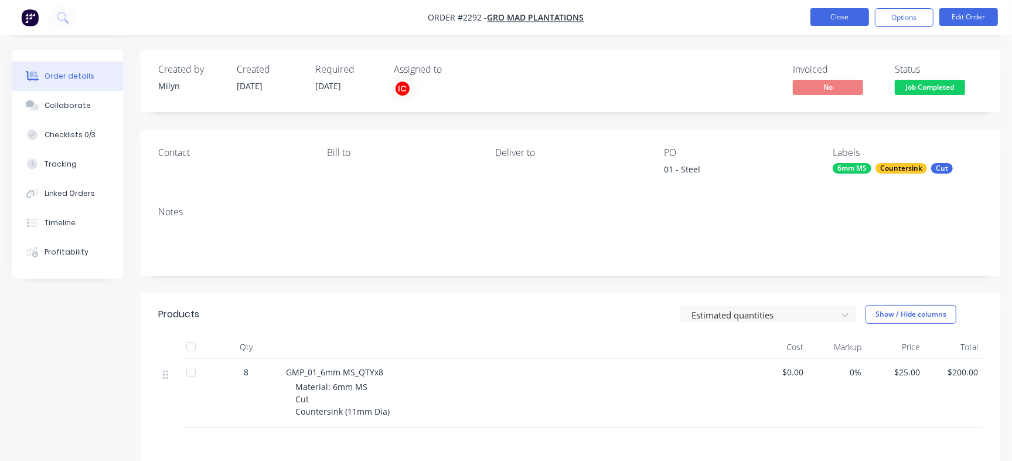
drag, startPoint x: 828, startPoint y: 28, endPoint x: 841, endPoint y: 22, distance: 14.2
click at [841, 22] on nav "Order #2292 - Gro Mad Plantations Close Options Edit Order" at bounding box center [506, 17] width 1012 height 35
click at [841, 22] on button "Close" at bounding box center [839, 17] width 59 height 18
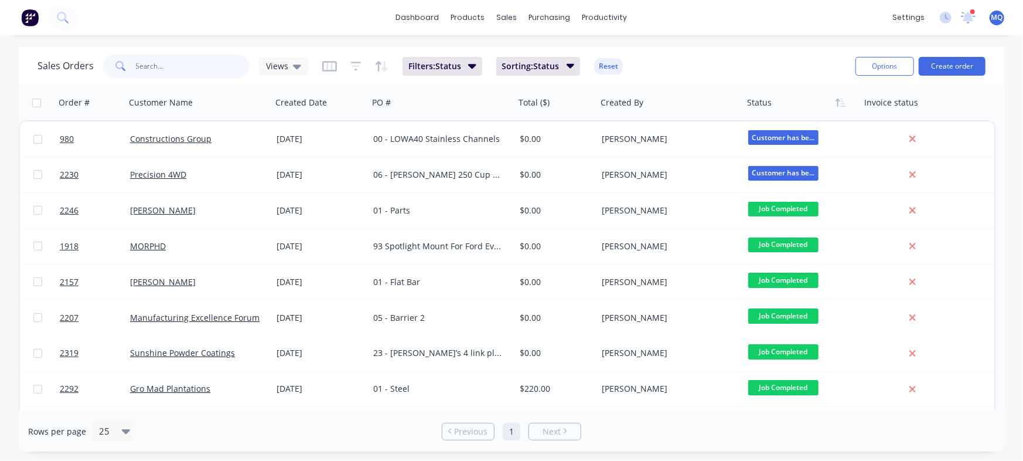
click at [202, 67] on input "text" at bounding box center [193, 65] width 114 height 23
type input "art in metal"
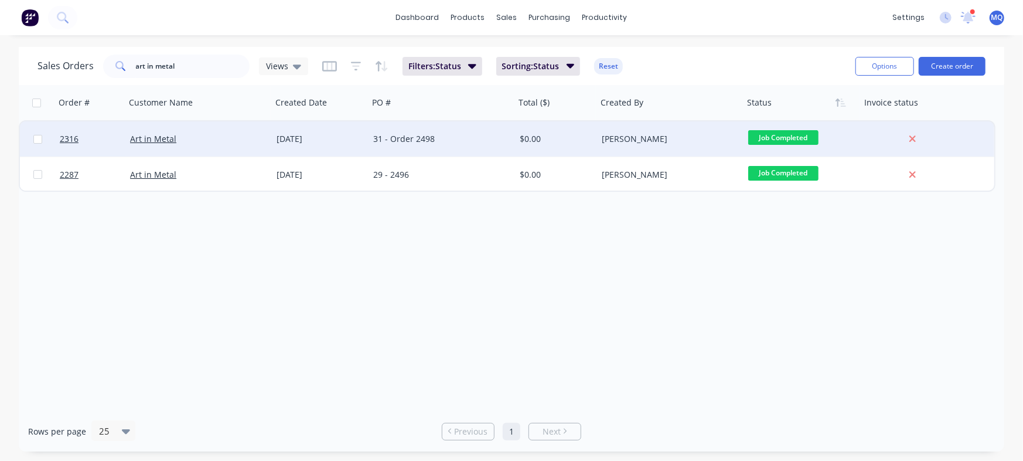
click at [358, 141] on div "[DATE]" at bounding box center [320, 139] width 87 height 12
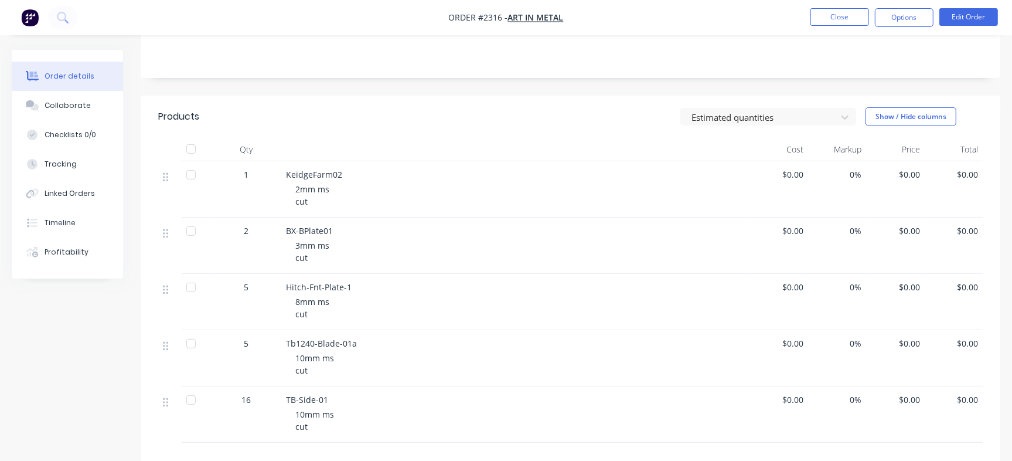
scroll to position [272, 0]
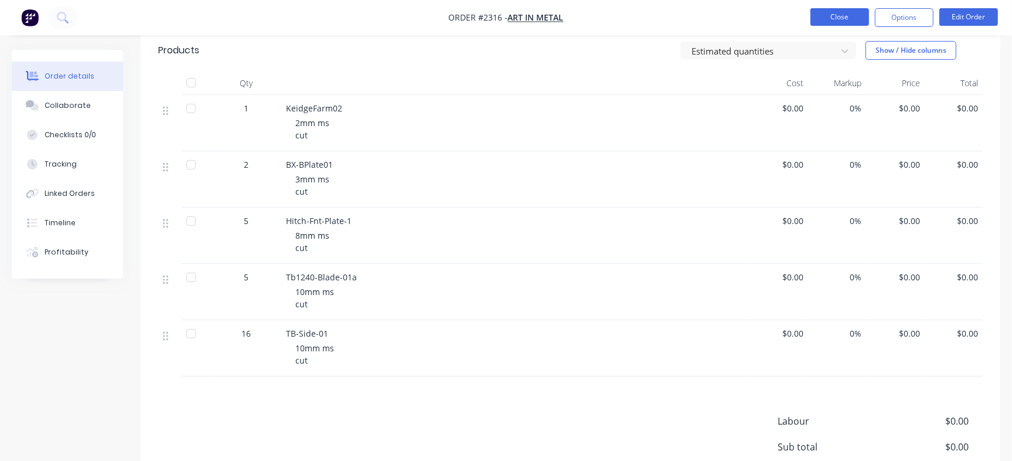
click at [840, 13] on button "Close" at bounding box center [839, 17] width 59 height 18
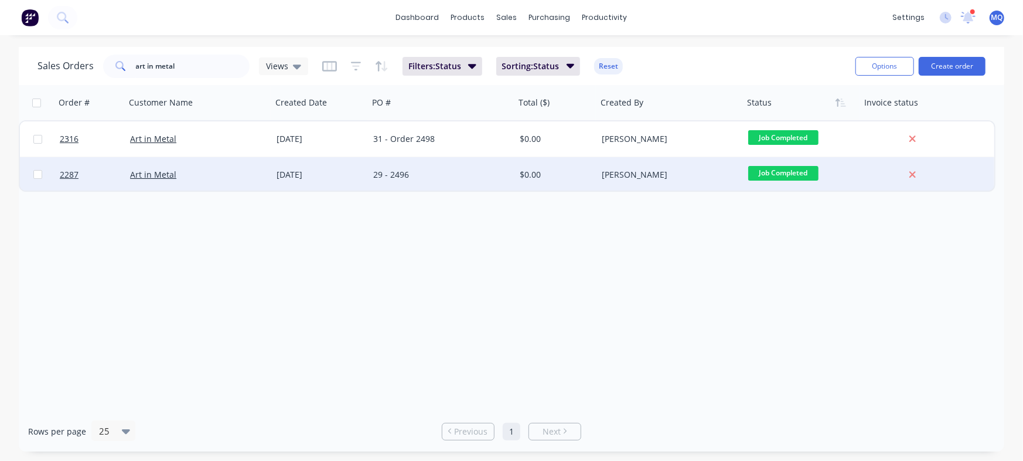
click at [473, 168] on div "29 - 2496" at bounding box center [442, 174] width 146 height 35
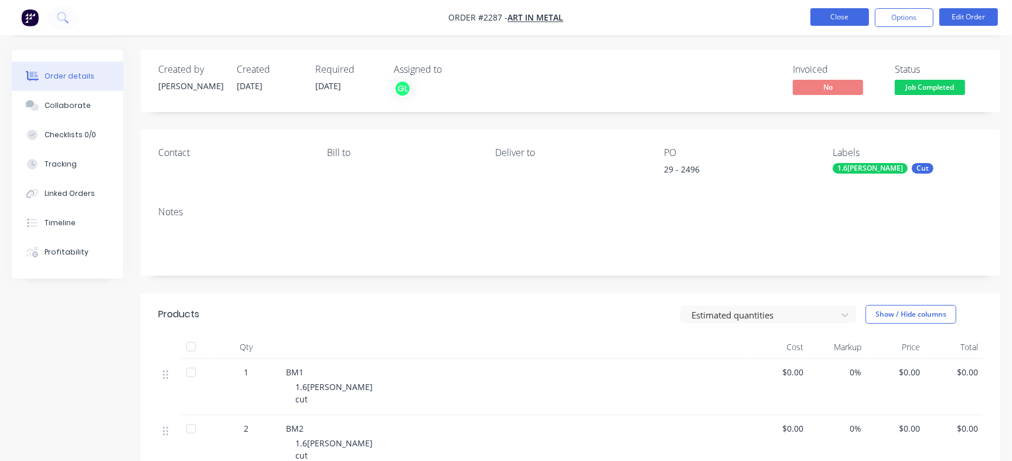
click at [831, 20] on button "Close" at bounding box center [839, 17] width 59 height 18
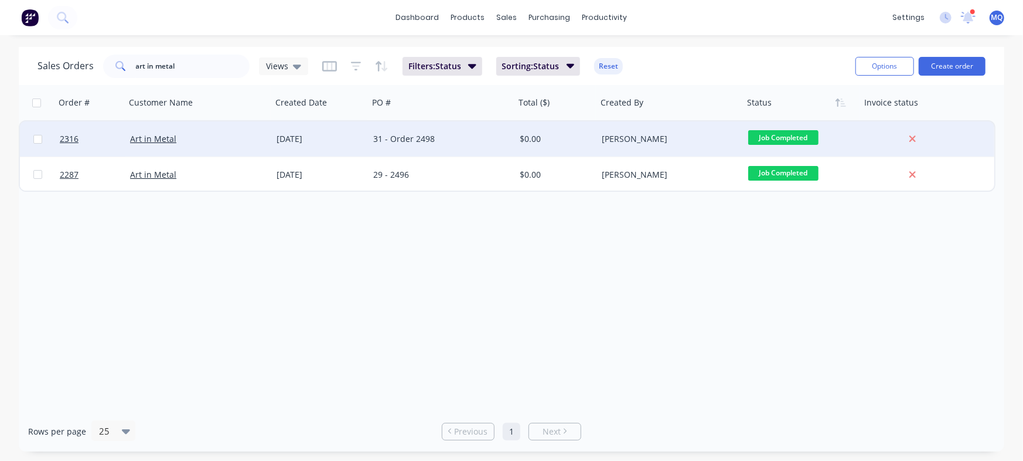
click at [449, 135] on div "31 - Order 2498" at bounding box center [438, 139] width 130 height 12
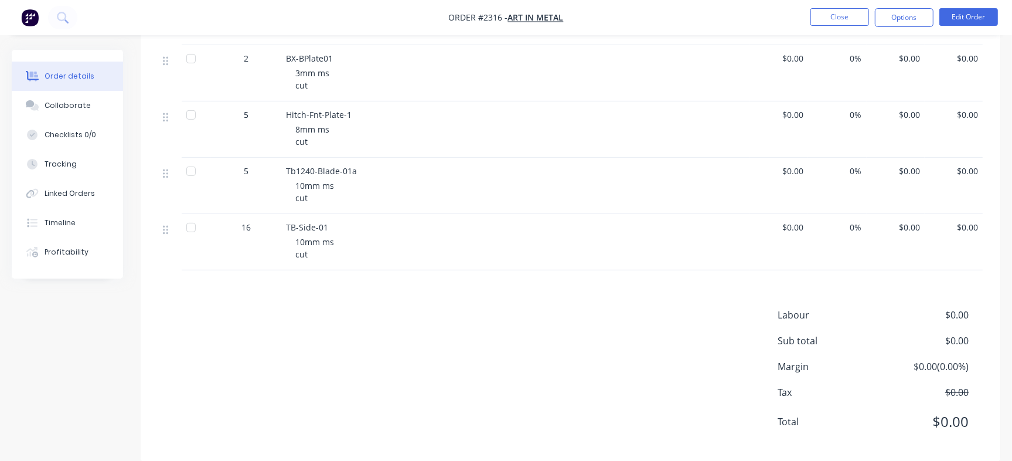
scroll to position [205, 0]
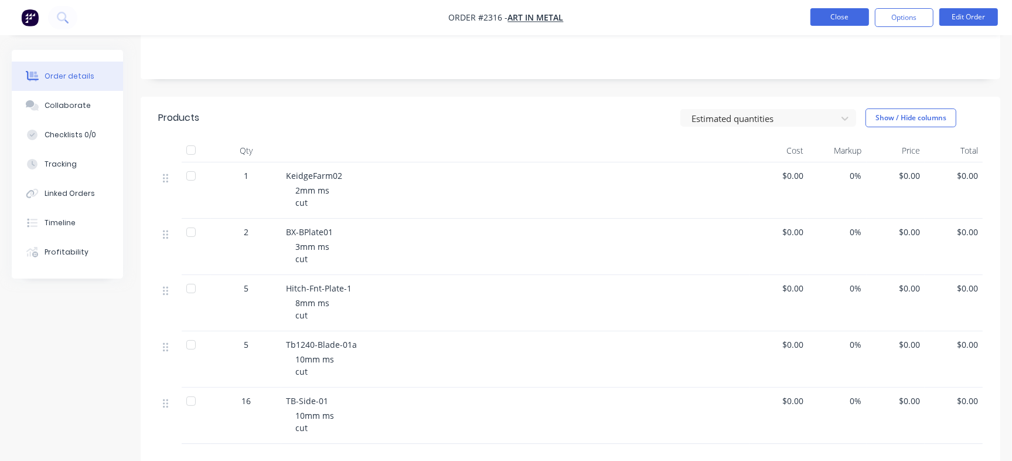
click at [853, 16] on button "Close" at bounding box center [839, 17] width 59 height 18
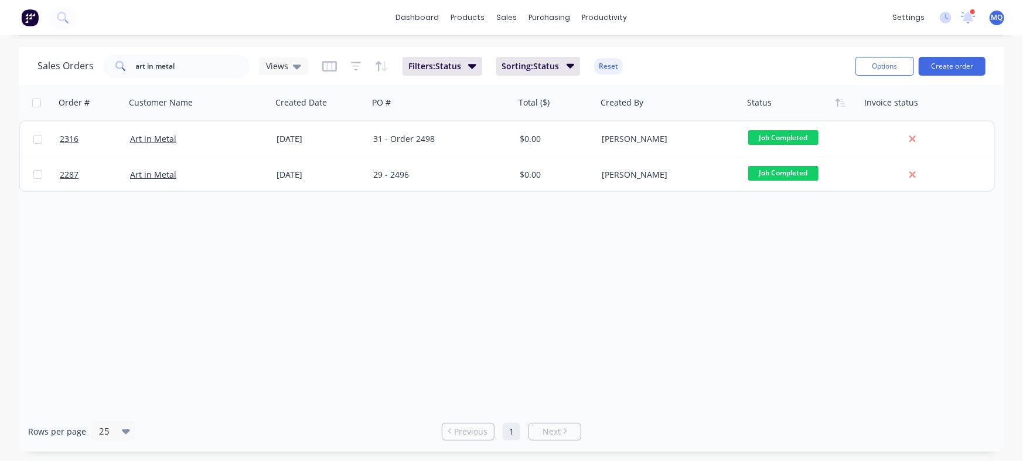
drag, startPoint x: 199, startPoint y: 78, endPoint x: 220, endPoint y: 73, distance: 22.2
click at [220, 73] on div "Sales Orders art in metal Views Filters: Status Sorting: Status Reset" at bounding box center [441, 66] width 809 height 29
click at [220, 73] on input "art in metal" at bounding box center [193, 65] width 114 height 23
type input "new defender"
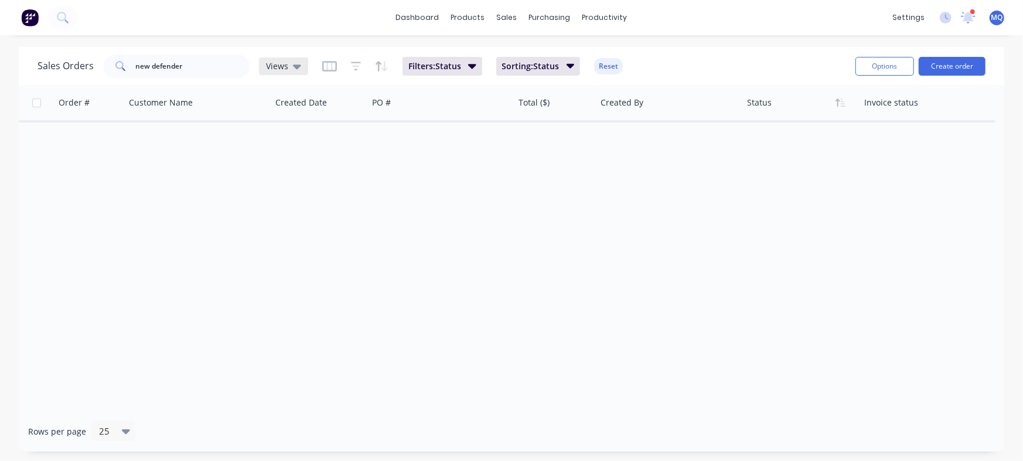
click at [268, 67] on span "Views" at bounding box center [277, 66] width 22 height 12
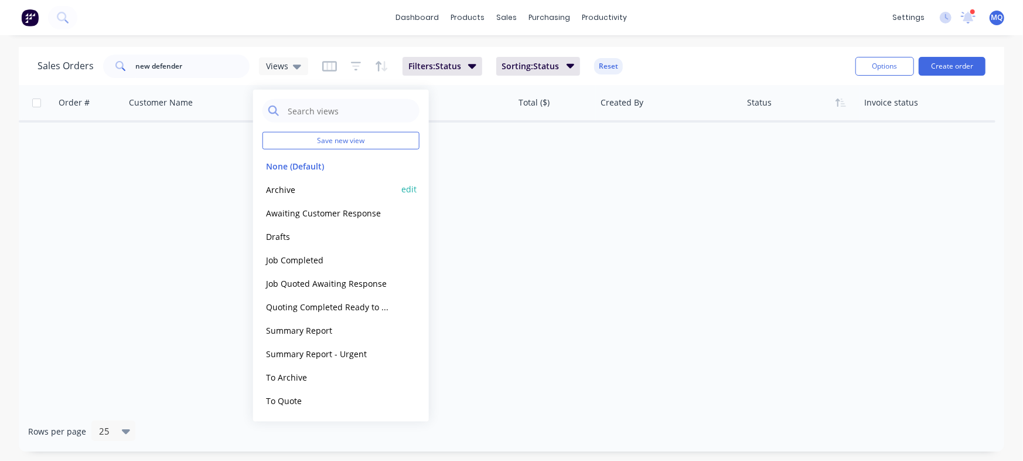
click at [305, 182] on button "Archive" at bounding box center [329, 188] width 134 height 13
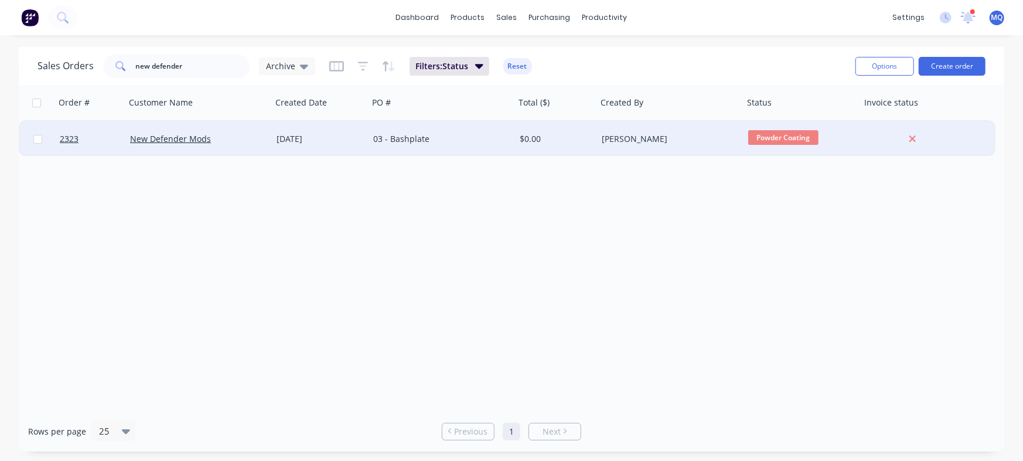
click at [309, 143] on div "[DATE]" at bounding box center [320, 139] width 87 height 12
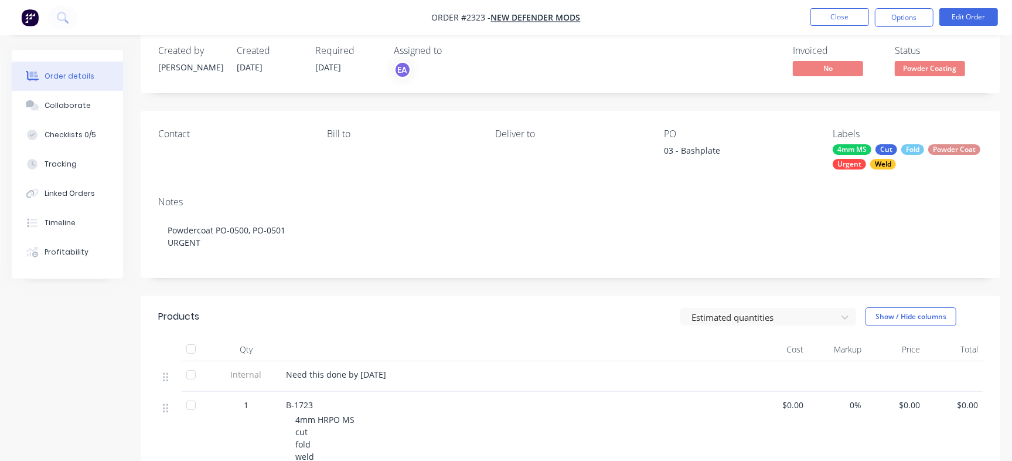
scroll to position [18, 0]
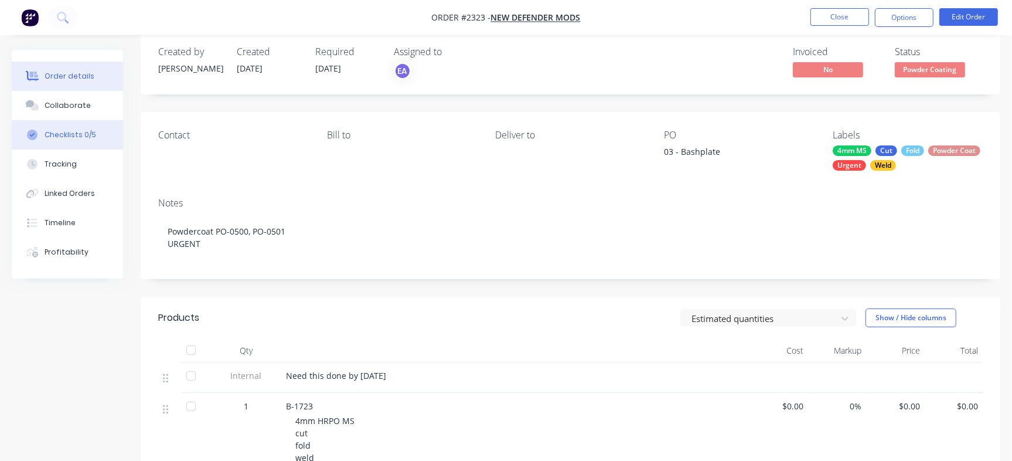
click at [67, 126] on button "Checklists 0/5" at bounding box center [67, 134] width 111 height 29
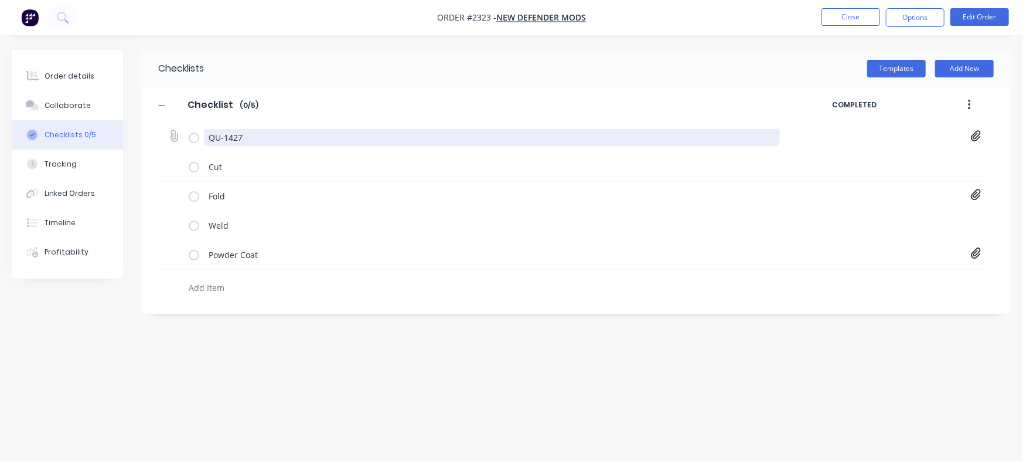
click at [258, 139] on textarea "QU-1427" at bounding box center [492, 137] width 576 height 17
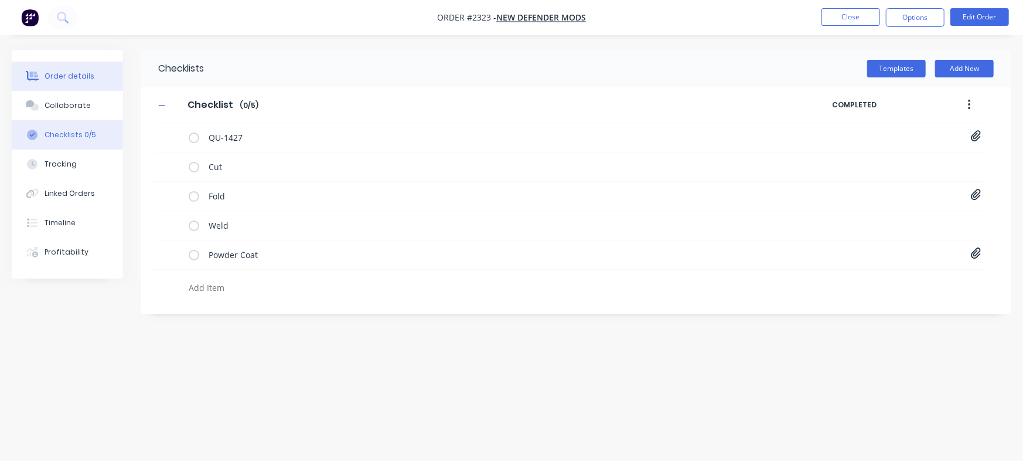
type textarea "x"
click at [88, 86] on button "Order details" at bounding box center [67, 76] width 111 height 29
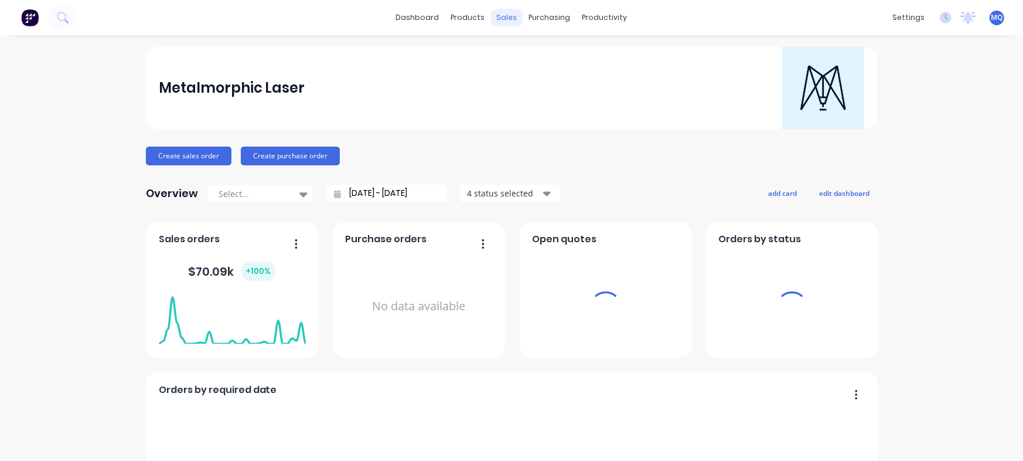
click at [502, 22] on div "sales" at bounding box center [507, 18] width 32 height 18
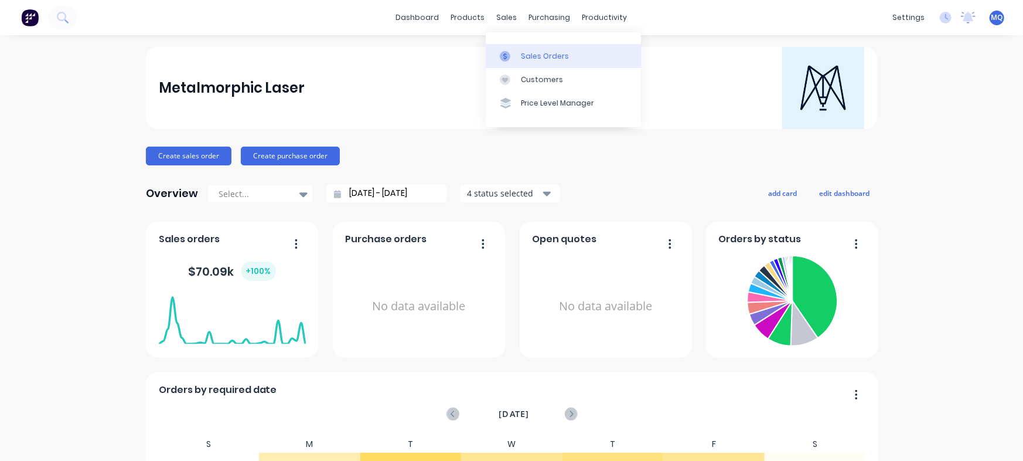
click at [527, 54] on div "Sales Orders" at bounding box center [545, 56] width 48 height 11
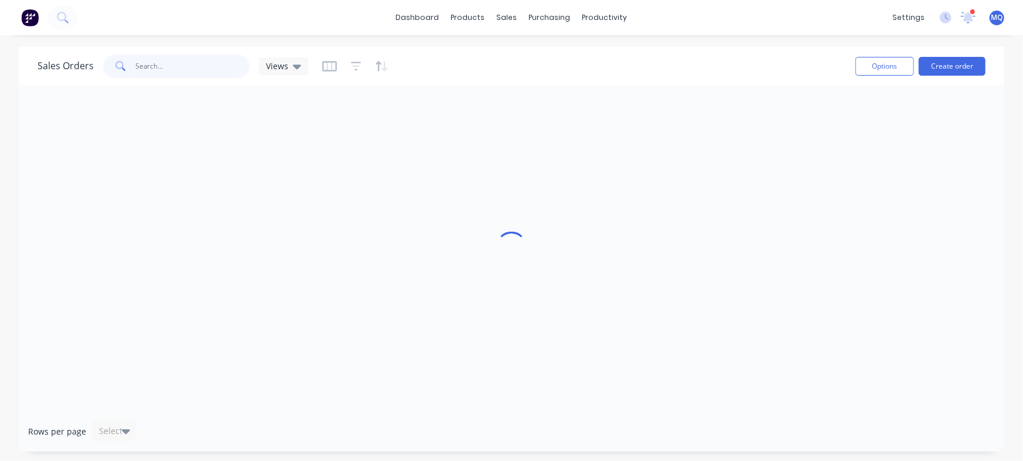
click at [150, 72] on input "text" at bounding box center [193, 65] width 114 height 23
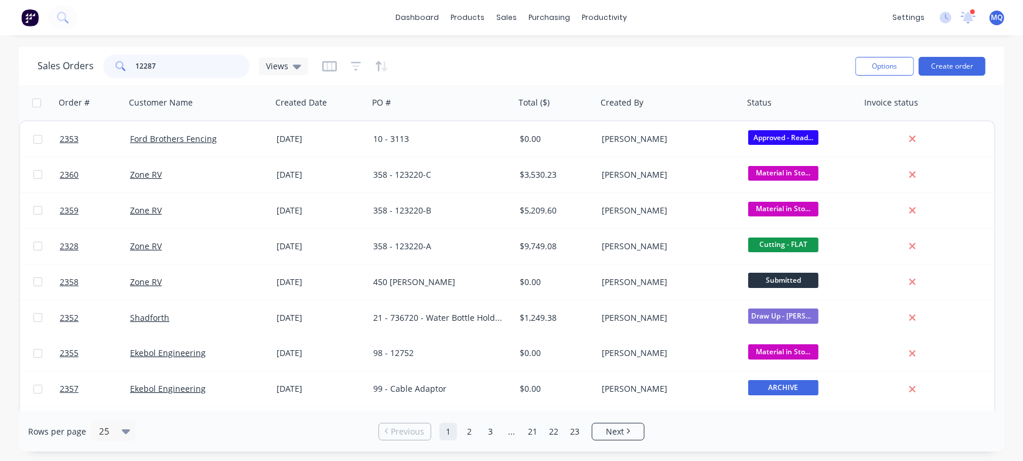
type input "12287"
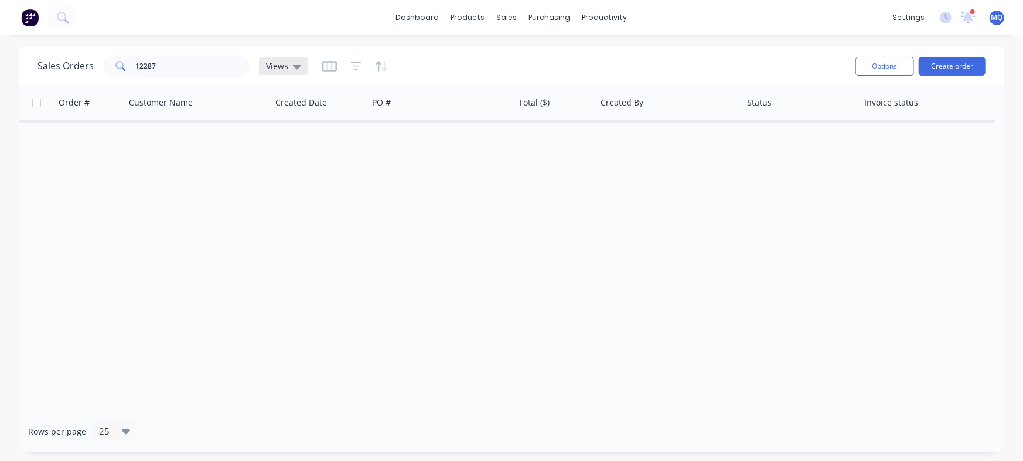
click at [277, 68] on span "Views" at bounding box center [277, 66] width 22 height 12
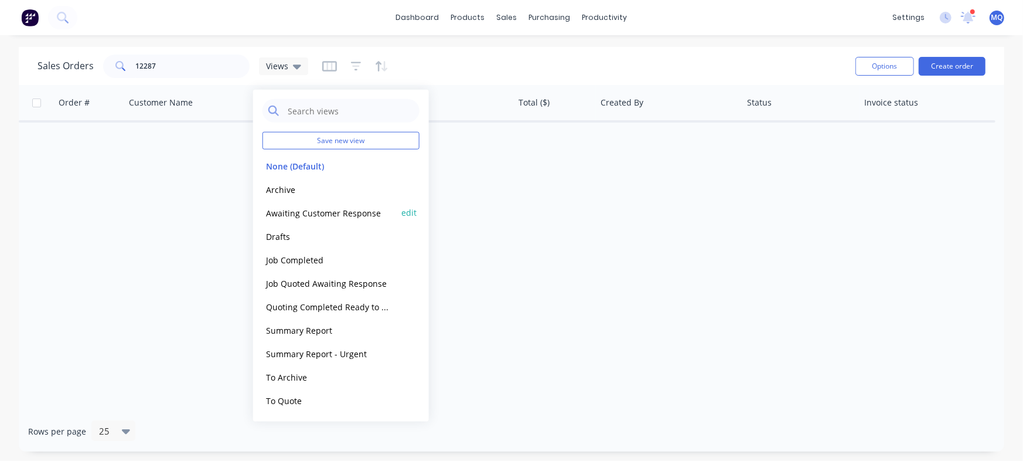
click at [274, 202] on div "Awaiting Customer Response edit" at bounding box center [340, 212] width 157 height 23
click at [286, 191] on button "Archive" at bounding box center [329, 188] width 134 height 13
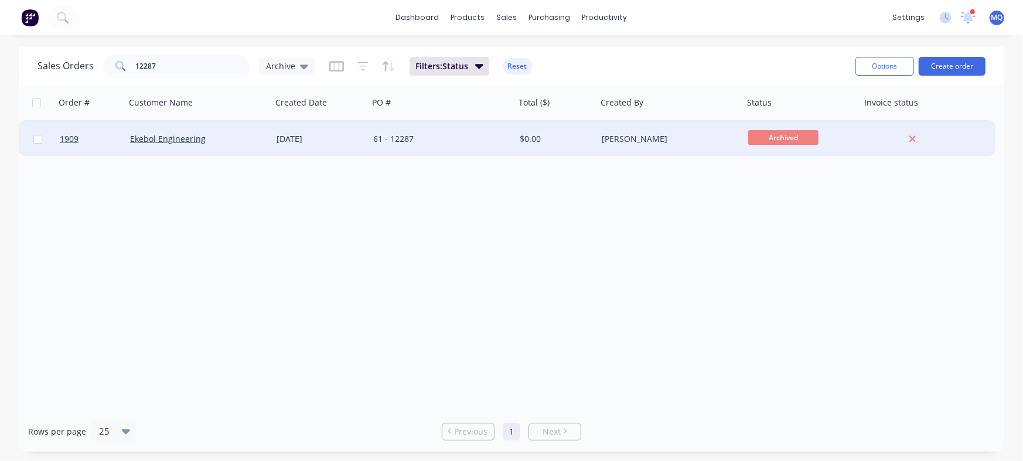
click at [468, 140] on div "61 - 12287" at bounding box center [438, 139] width 130 height 12
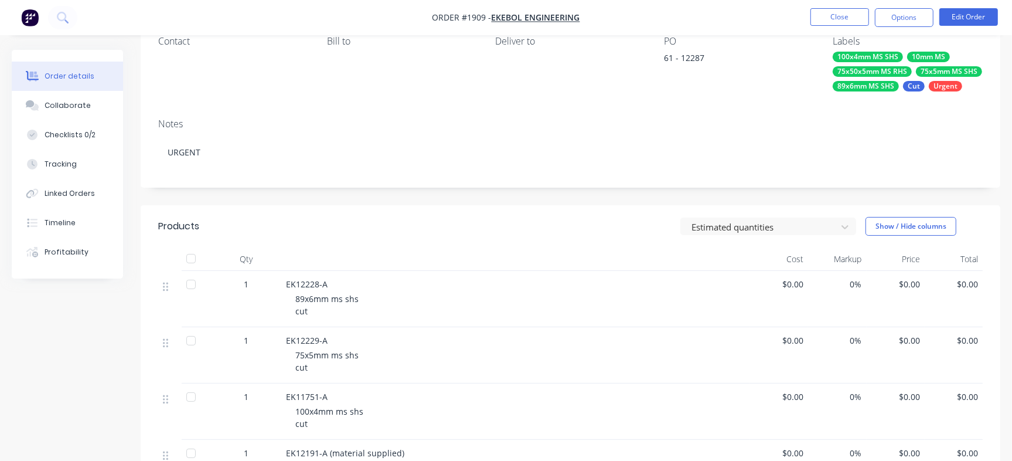
scroll to position [112, 0]
click at [64, 106] on div "Collaborate" at bounding box center [68, 105] width 46 height 11
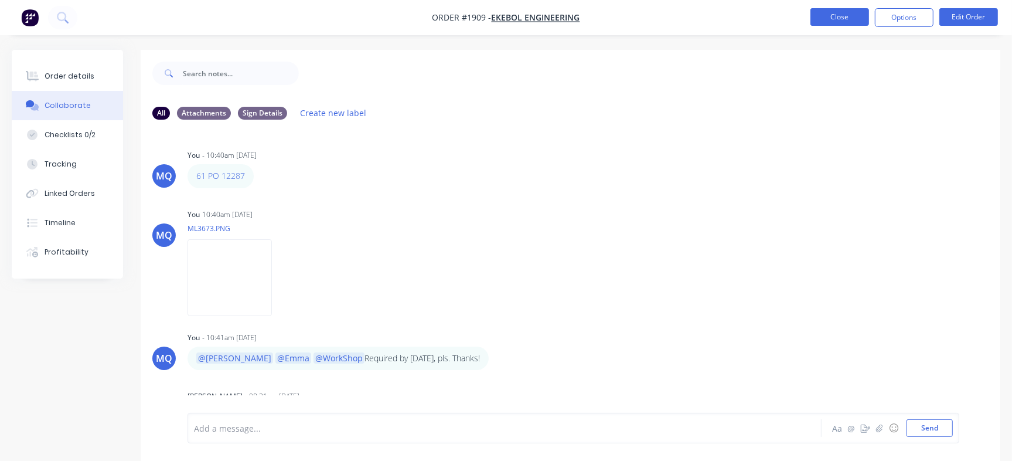
click at [841, 10] on button "Close" at bounding box center [839, 17] width 59 height 18
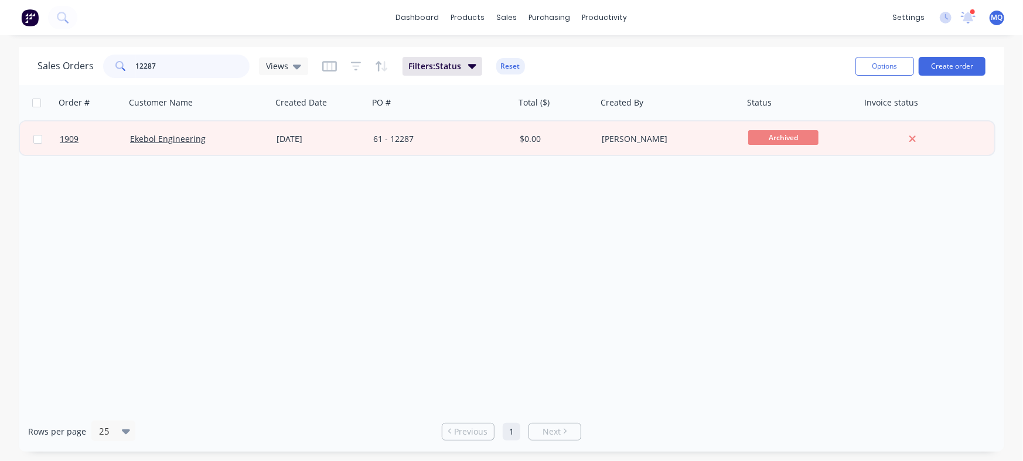
click at [196, 71] on input "12287" at bounding box center [193, 65] width 114 height 23
drag, startPoint x: 196, startPoint y: 71, endPoint x: 182, endPoint y: 60, distance: 17.9
click at [182, 60] on input "12287" at bounding box center [193, 65] width 114 height 23
click at [209, 67] on input "11820" at bounding box center [193, 65] width 114 height 23
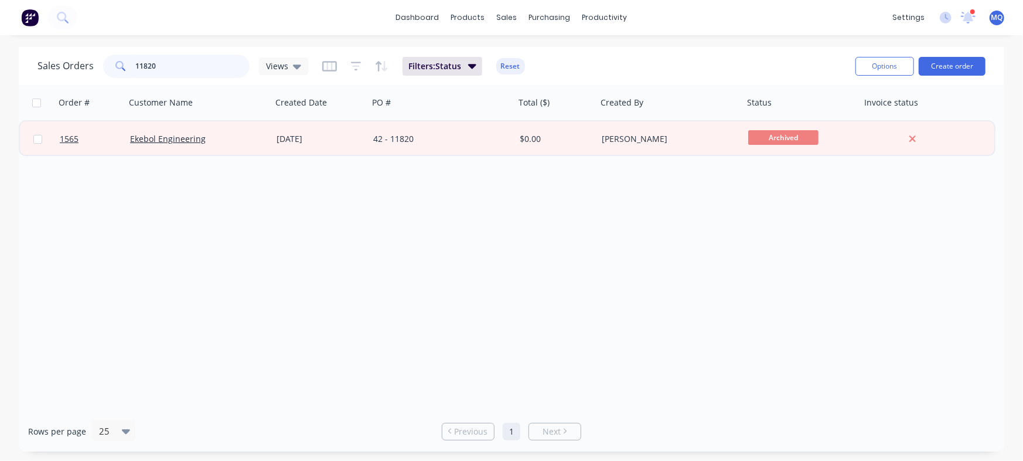
click at [209, 67] on input "11820" at bounding box center [193, 65] width 114 height 23
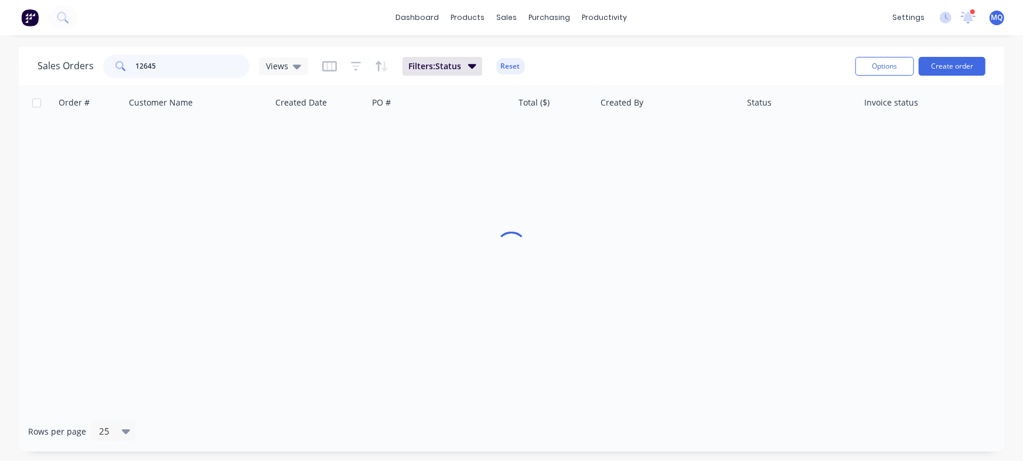
type input "12645"
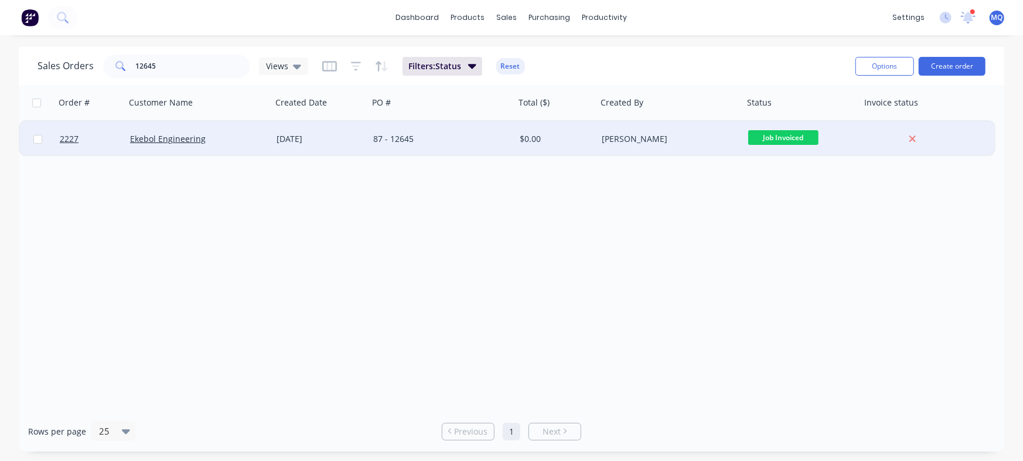
click at [319, 142] on div "[DATE]" at bounding box center [320, 139] width 87 height 12
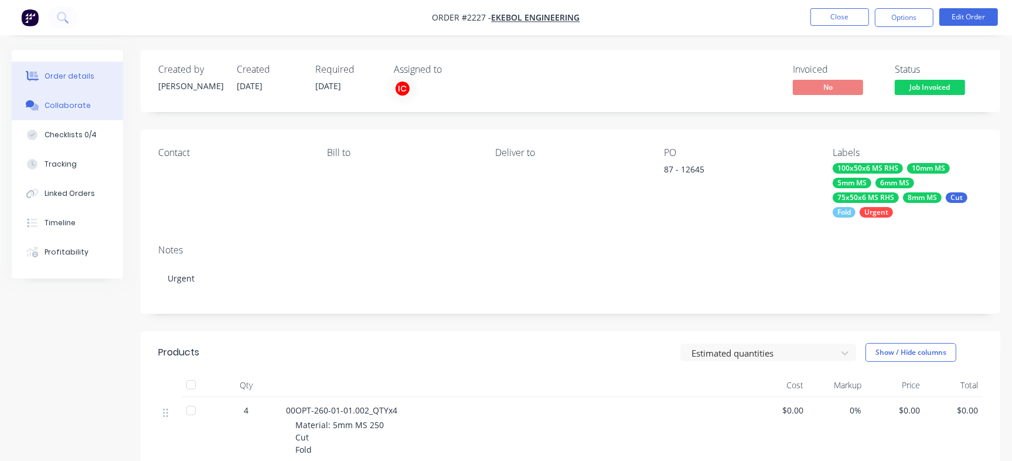
click at [102, 112] on button "Collaborate" at bounding box center [67, 105] width 111 height 29
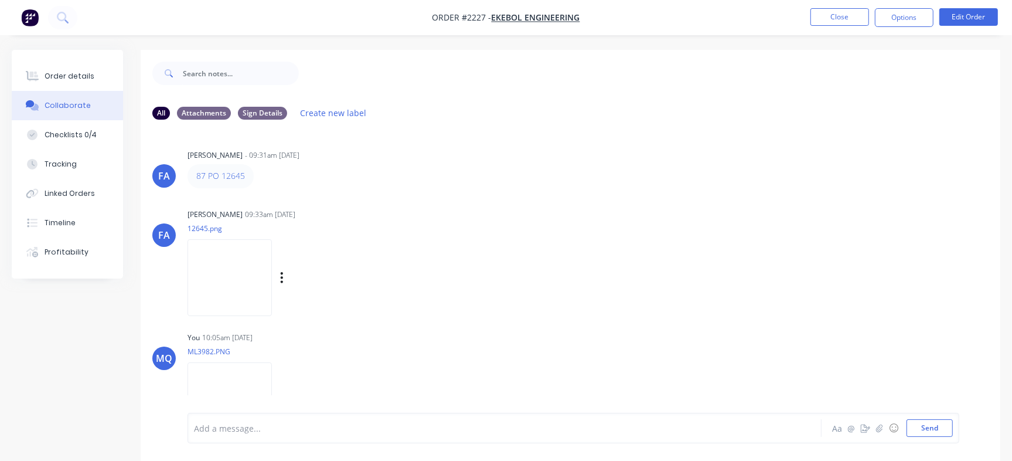
scroll to position [225, 0]
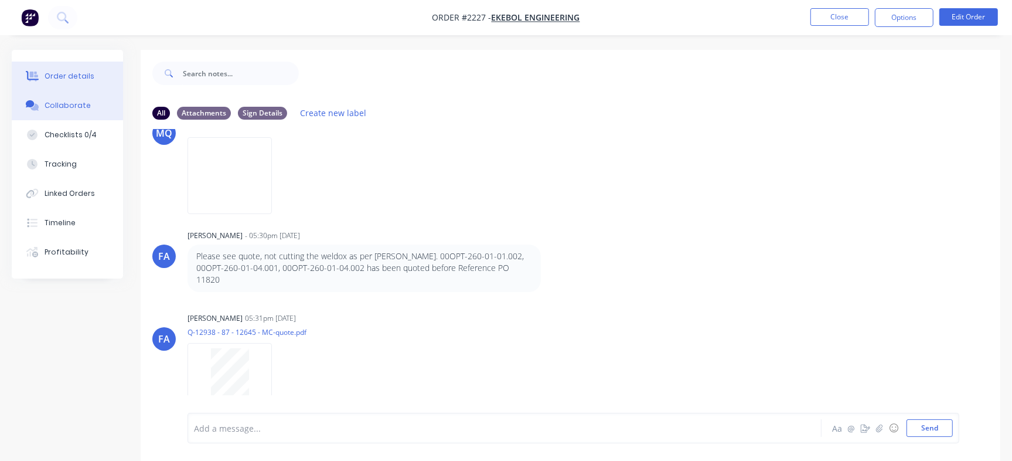
click at [108, 70] on button "Order details" at bounding box center [67, 76] width 111 height 29
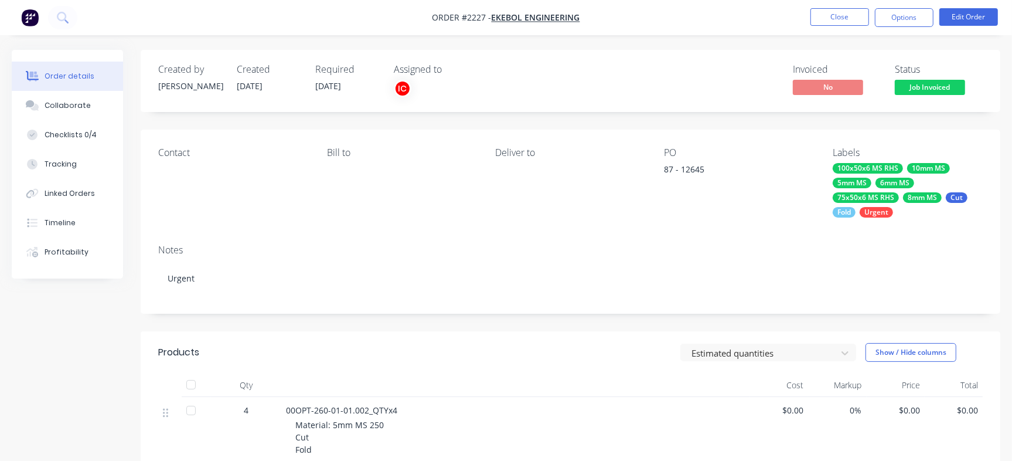
scroll to position [1, 0]
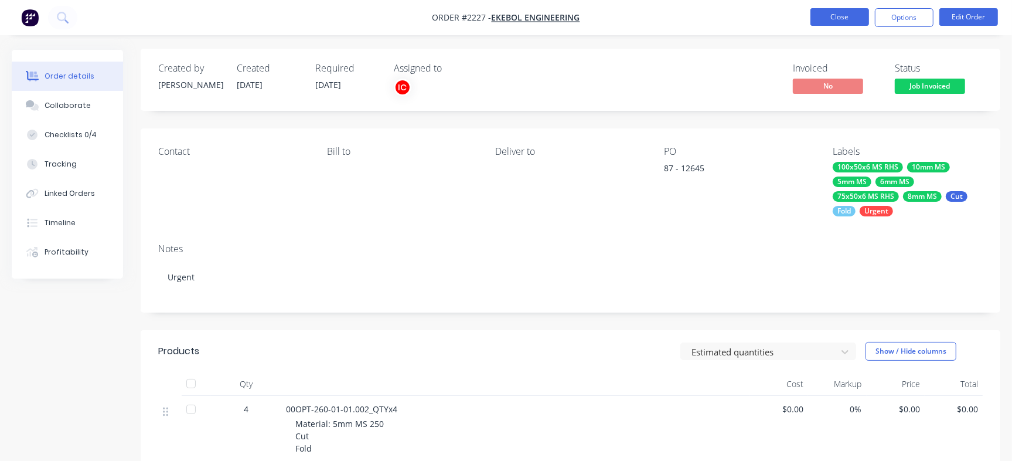
click at [839, 15] on button "Close" at bounding box center [839, 17] width 59 height 18
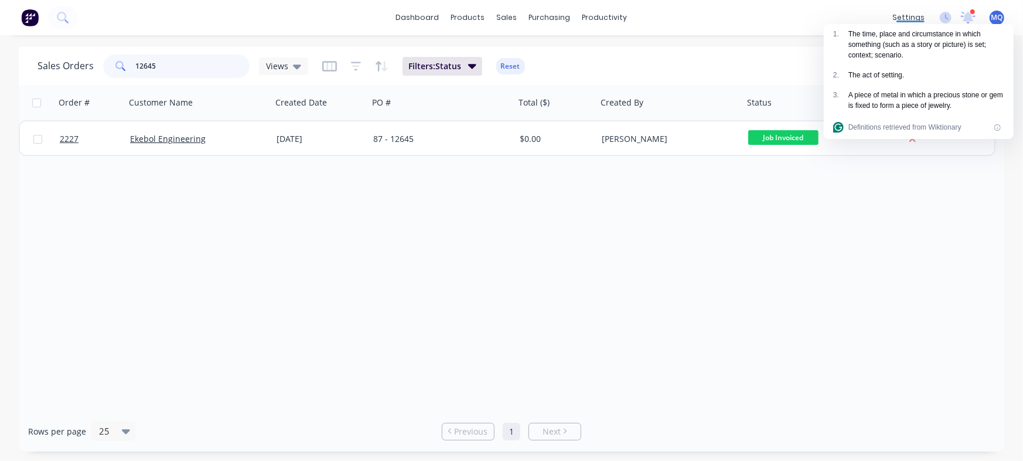
click at [183, 69] on input "12645" at bounding box center [193, 65] width 114 height 23
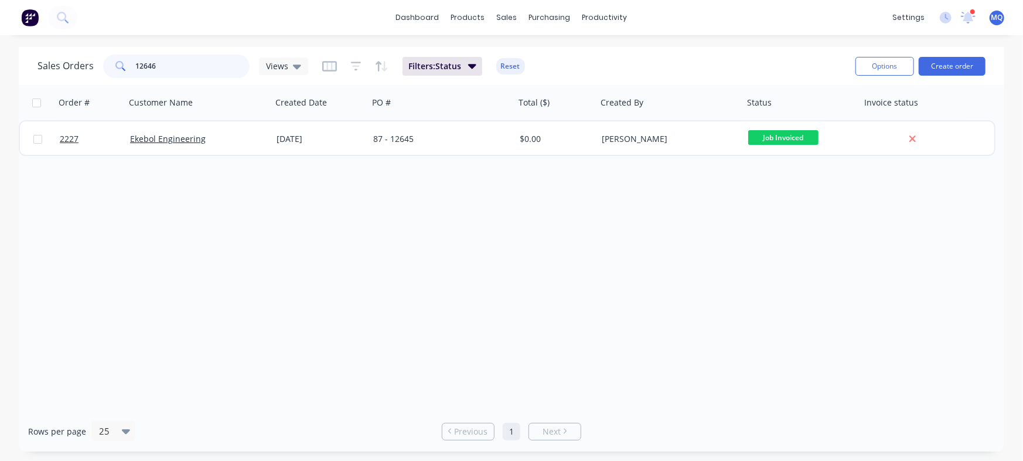
type input "12646"
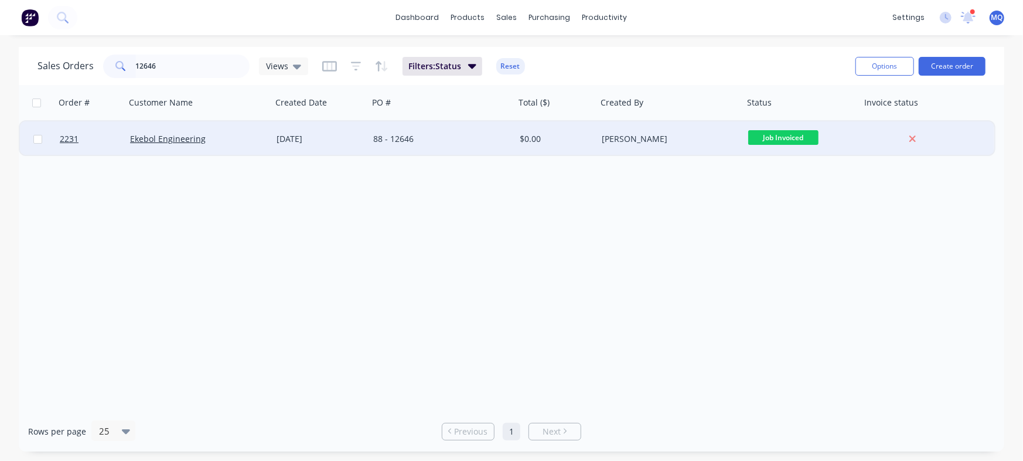
click at [367, 148] on div "[DATE]" at bounding box center [320, 138] width 97 height 35
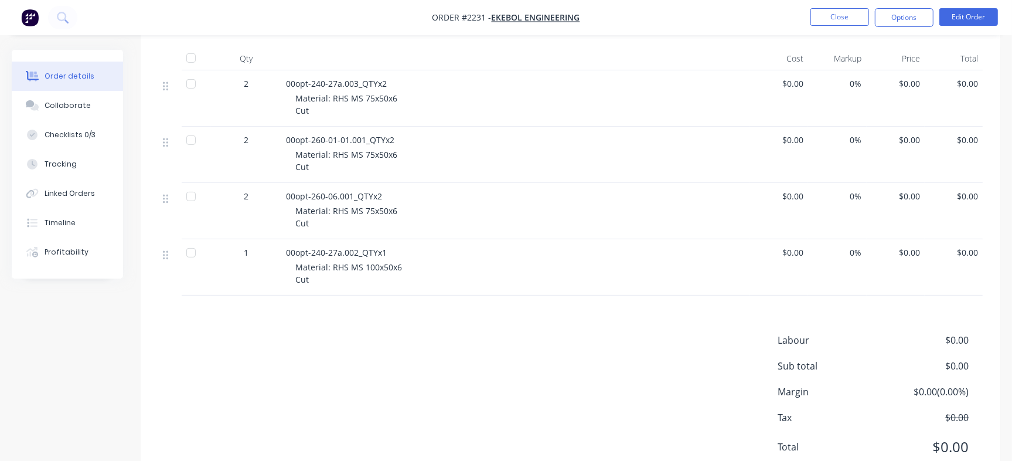
scroll to position [298, 0]
click at [482, 330] on div "Products Estimated quantities Show / Hide columns Qty Cost Markup Price Total 2…" at bounding box center [571, 245] width 860 height 482
click at [838, 17] on button "Close" at bounding box center [839, 17] width 59 height 18
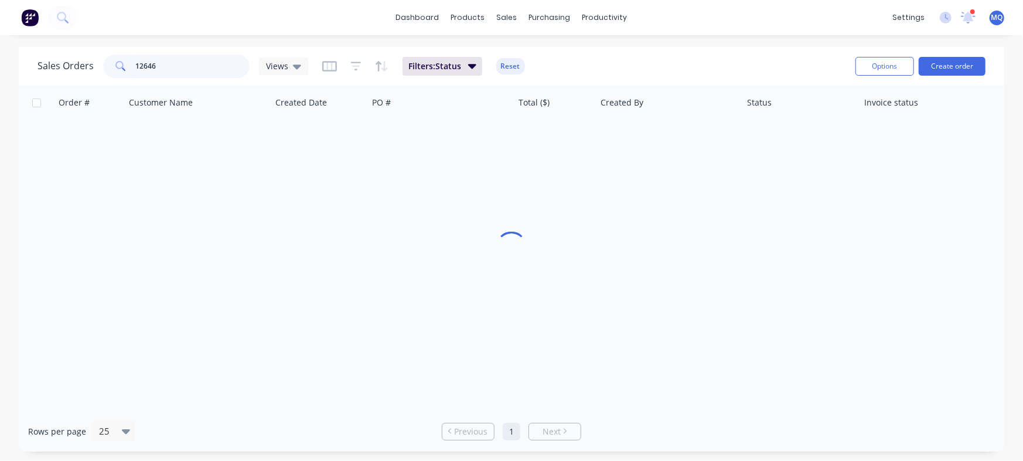
click at [210, 67] on input "12646" at bounding box center [193, 65] width 114 height 23
type input "12645"
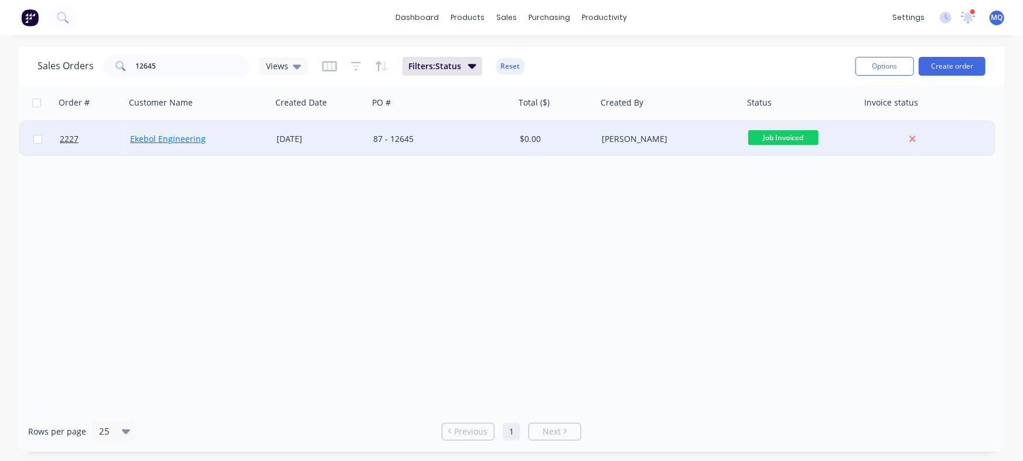
click at [192, 138] on link "Ekebol Engineering" at bounding box center [168, 138] width 76 height 11
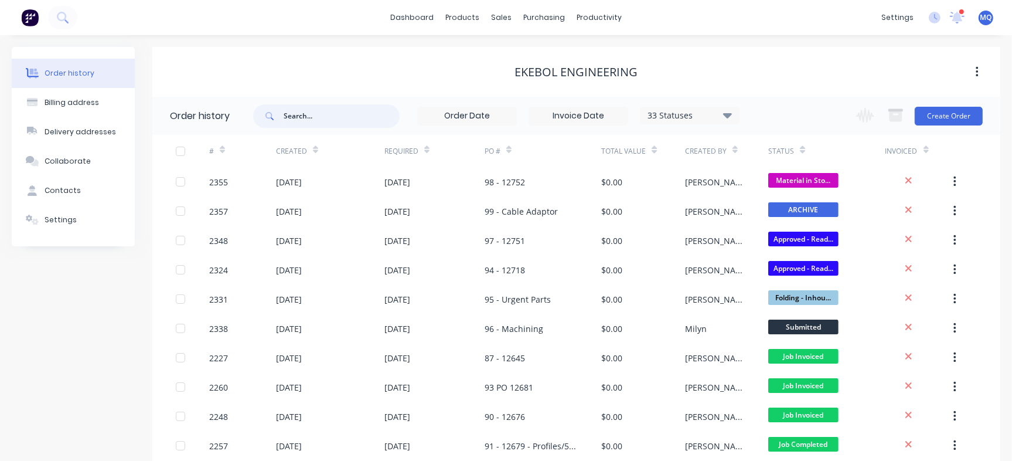
click at [349, 110] on input "text" at bounding box center [342, 115] width 116 height 23
type input "12645"
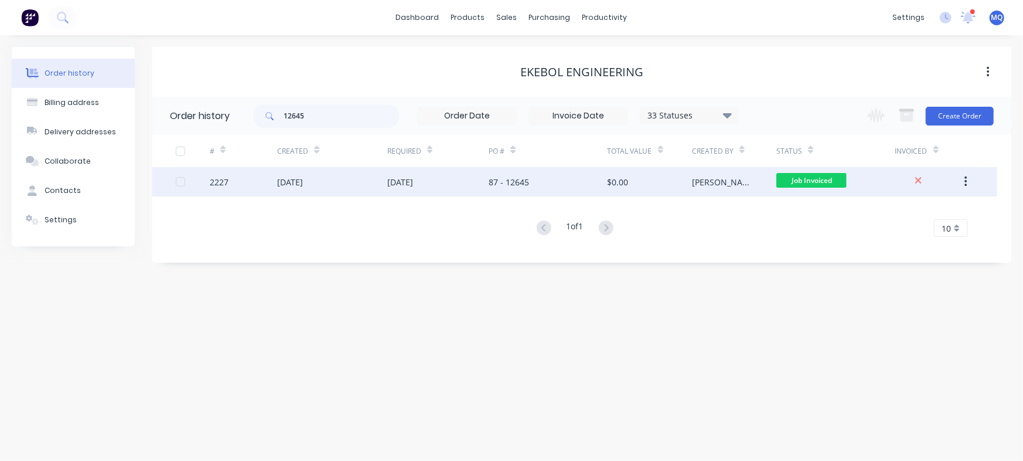
click at [354, 178] on div "[DATE]" at bounding box center [332, 181] width 110 height 29
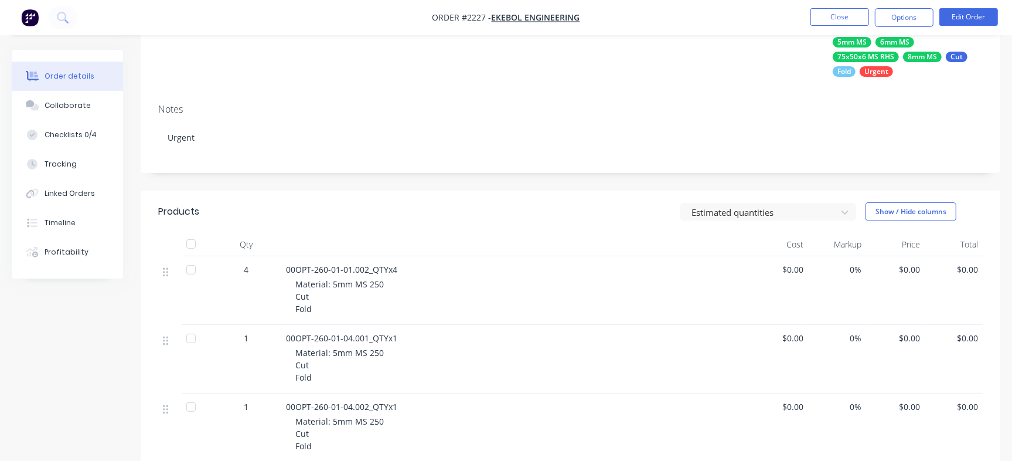
scroll to position [141, 0]
drag, startPoint x: 283, startPoint y: 267, endPoint x: 365, endPoint y: 261, distance: 82.2
click at [365, 261] on div "00OPT-260-01-01.002_QTYx4 Material: 5mm MS 250 Cut Fold" at bounding box center [515, 290] width 469 height 69
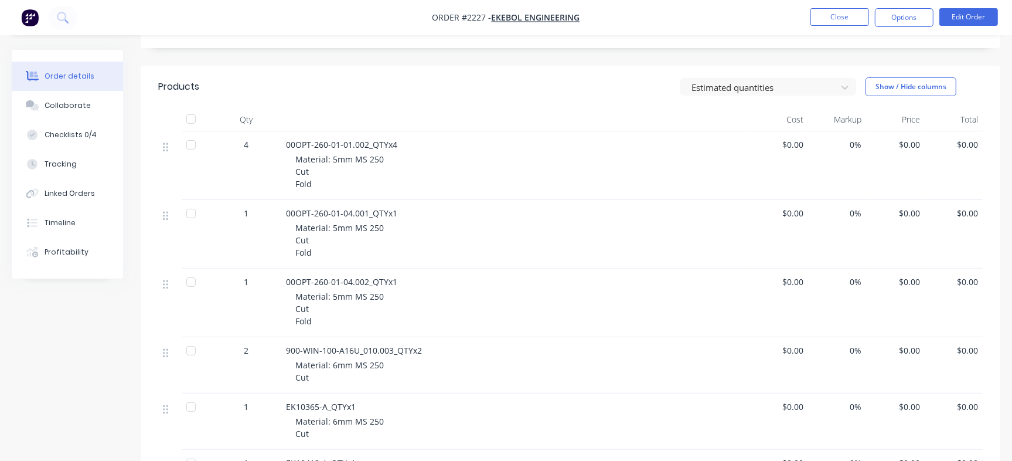
scroll to position [268, 0]
click at [480, 210] on div "00OPT-260-01-04.001_QTYx1" at bounding box center [515, 210] width 459 height 12
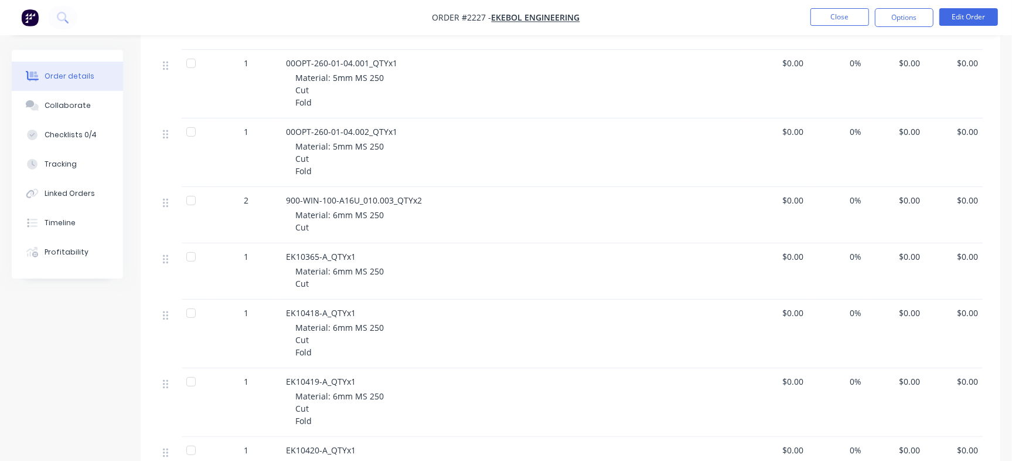
scroll to position [416, 0]
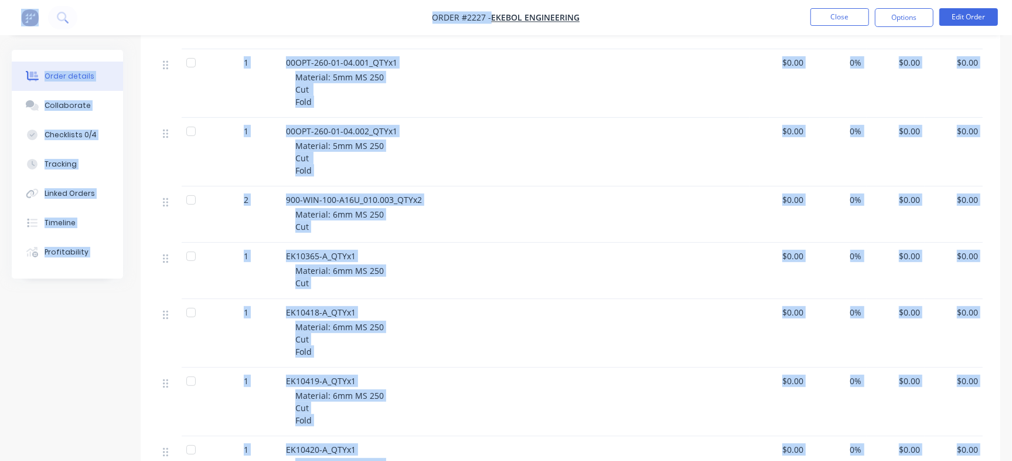
click at [244, 343] on div "1" at bounding box center [246, 333] width 70 height 69
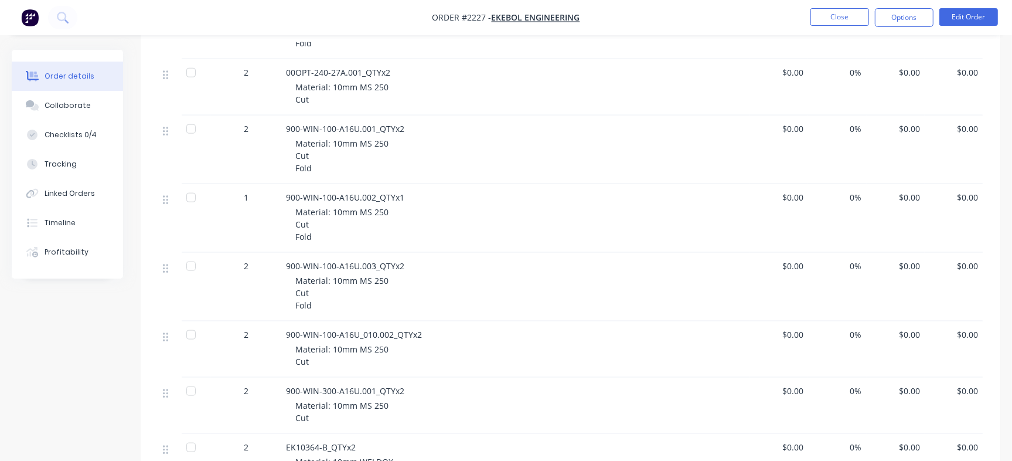
scroll to position [1144, 0]
drag, startPoint x: 288, startPoint y: 261, endPoint x: 372, endPoint y: 257, distance: 84.4
click at [372, 259] on span "900-WIN-100-A16U.003_QTYx2" at bounding box center [345, 264] width 118 height 11
copy span "900-WIN-100-A16U.00"
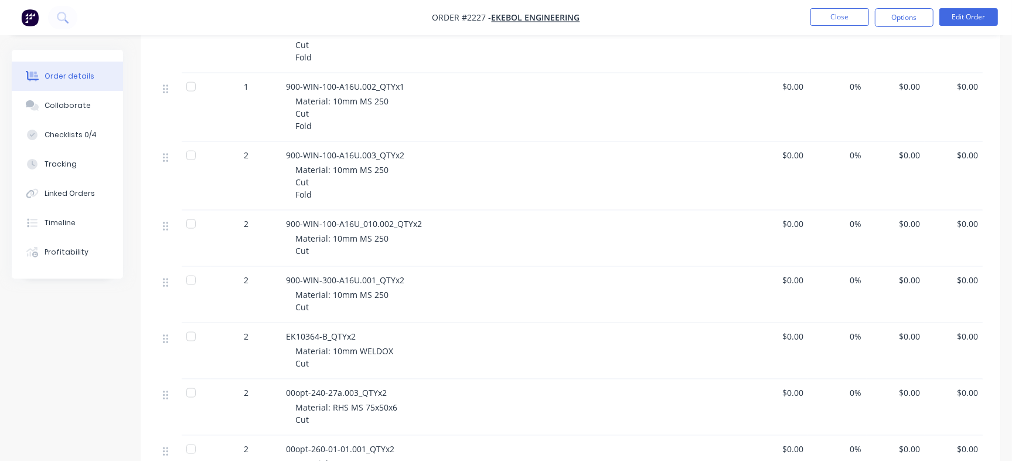
scroll to position [1583, 0]
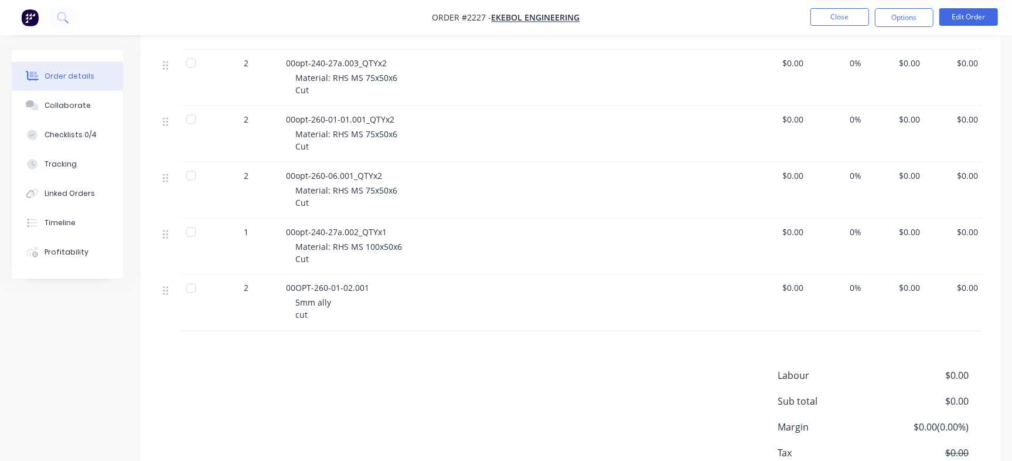
click at [287, 267] on div "00opt-240-27a.002_QTYx1 Material: RHS MS 100x50x6 Cut" at bounding box center [515, 247] width 469 height 56
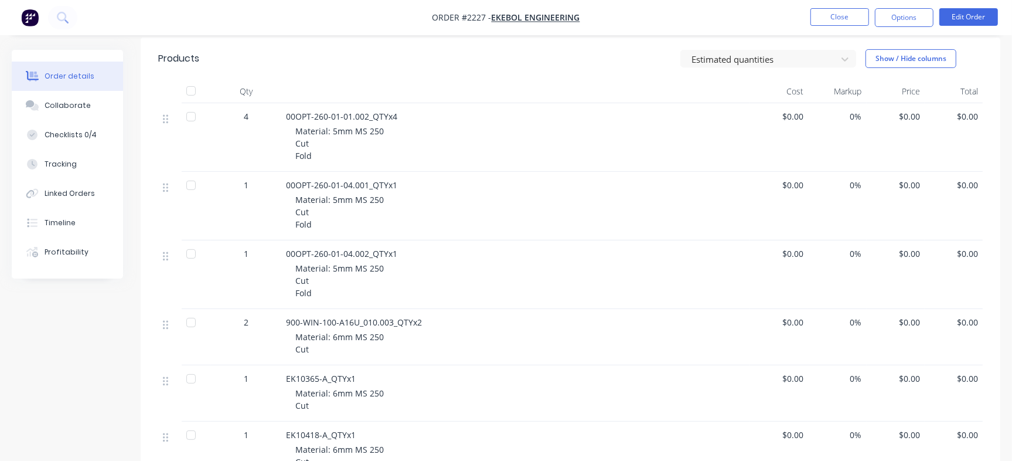
scroll to position [278, 0]
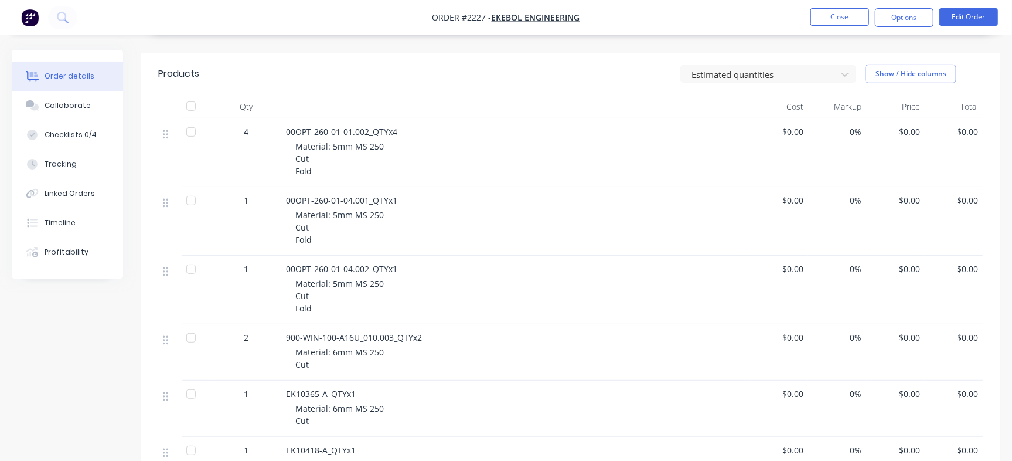
click at [854, 31] on nav "Order #2227 - Ekebol Engineering Close Options Edit Order" at bounding box center [506, 17] width 1012 height 35
drag, startPoint x: 848, startPoint y: 8, endPoint x: 841, endPoint y: 13, distance: 9.2
click at [841, 13] on li "Close" at bounding box center [839, 17] width 59 height 19
click at [841, 13] on button "Close" at bounding box center [839, 17] width 59 height 18
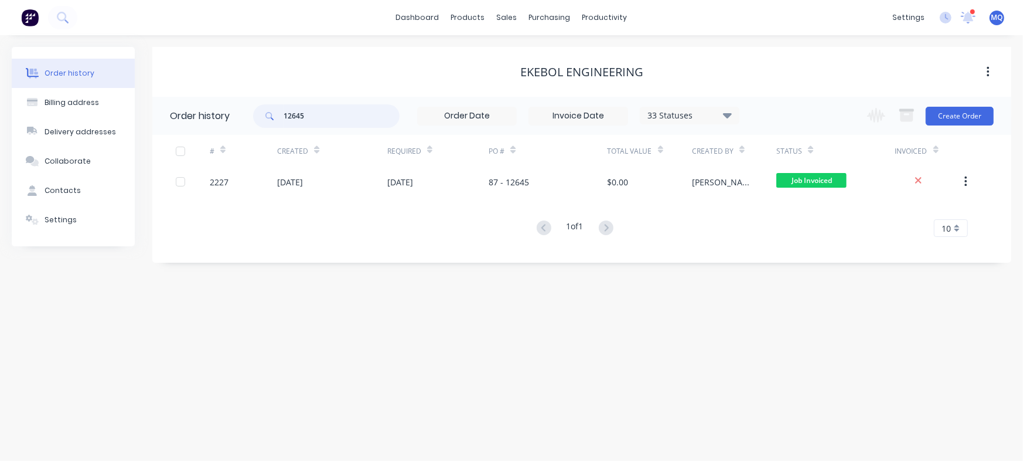
click at [367, 123] on input "12645" at bounding box center [342, 115] width 116 height 23
type input "regal"
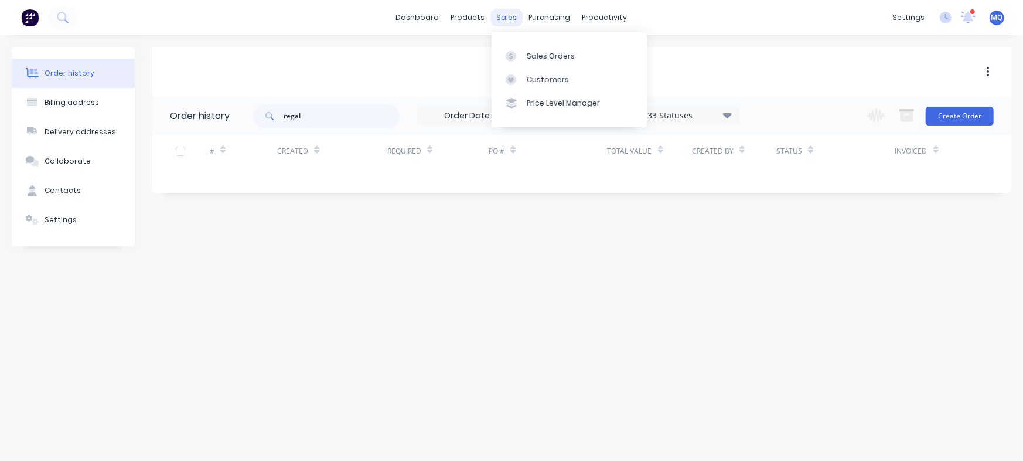
click at [503, 11] on div "sales" at bounding box center [507, 18] width 32 height 18
click at [514, 51] on icon at bounding box center [511, 56] width 11 height 11
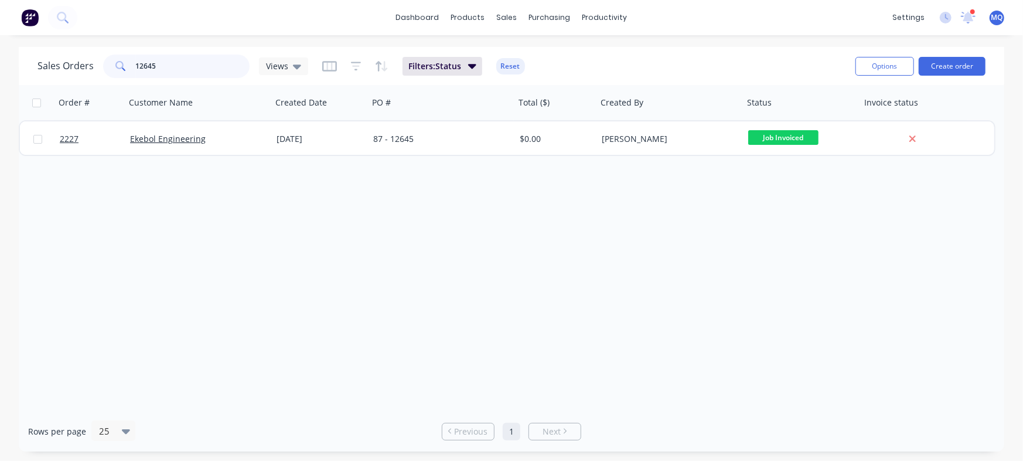
click at [193, 71] on input "12645" at bounding box center [193, 65] width 114 height 23
type input "regal"
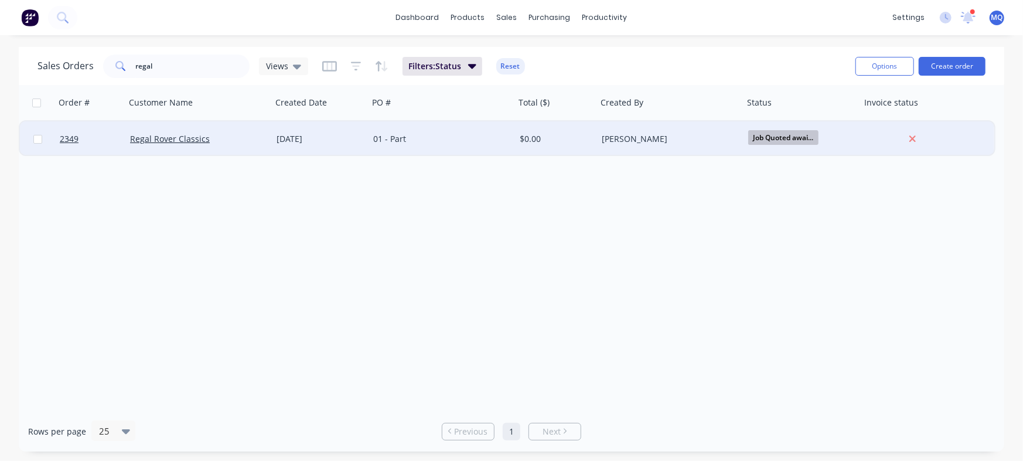
click at [280, 131] on div "[DATE]" at bounding box center [320, 138] width 97 height 35
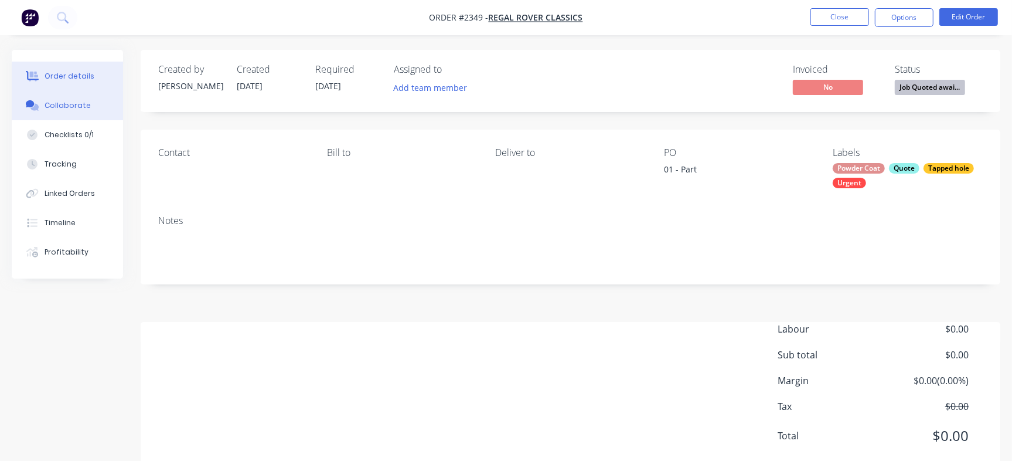
click at [100, 100] on button "Collaborate" at bounding box center [67, 105] width 111 height 29
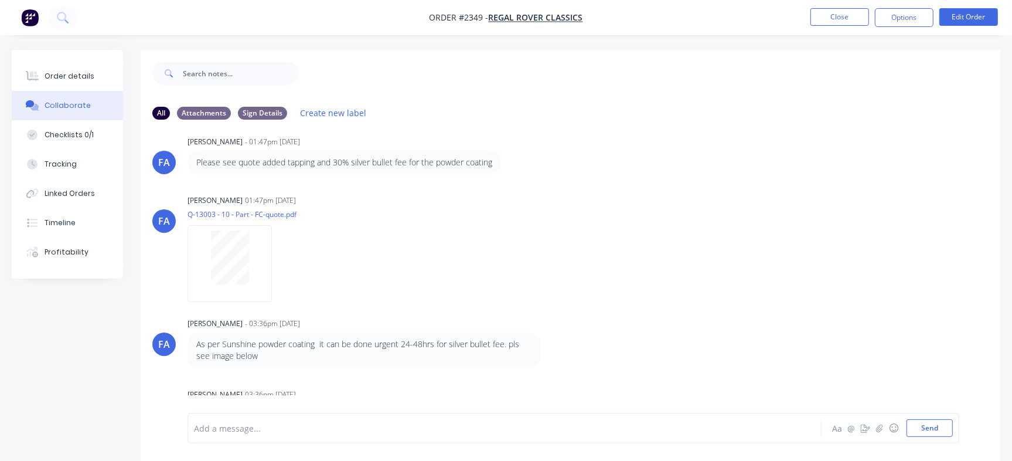
scroll to position [943, 0]
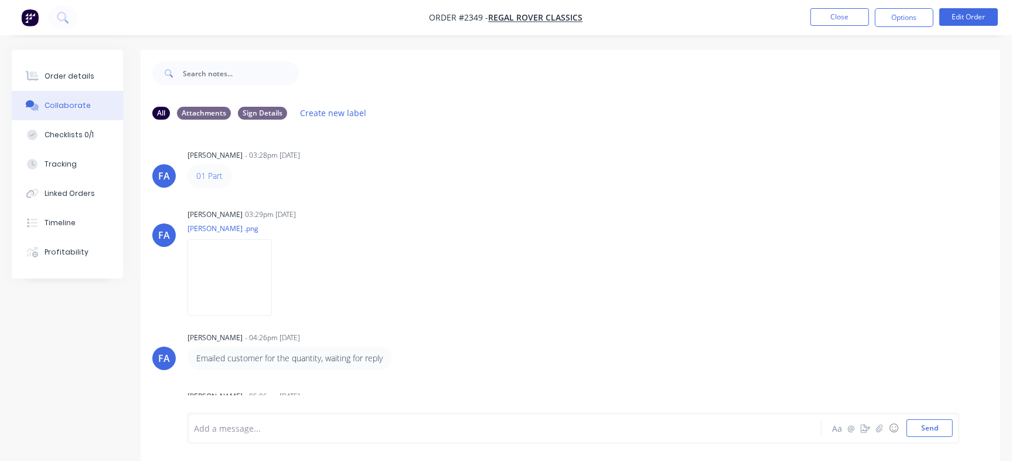
scroll to position [943, 0]
